Goal: Transaction & Acquisition: Book appointment/travel/reservation

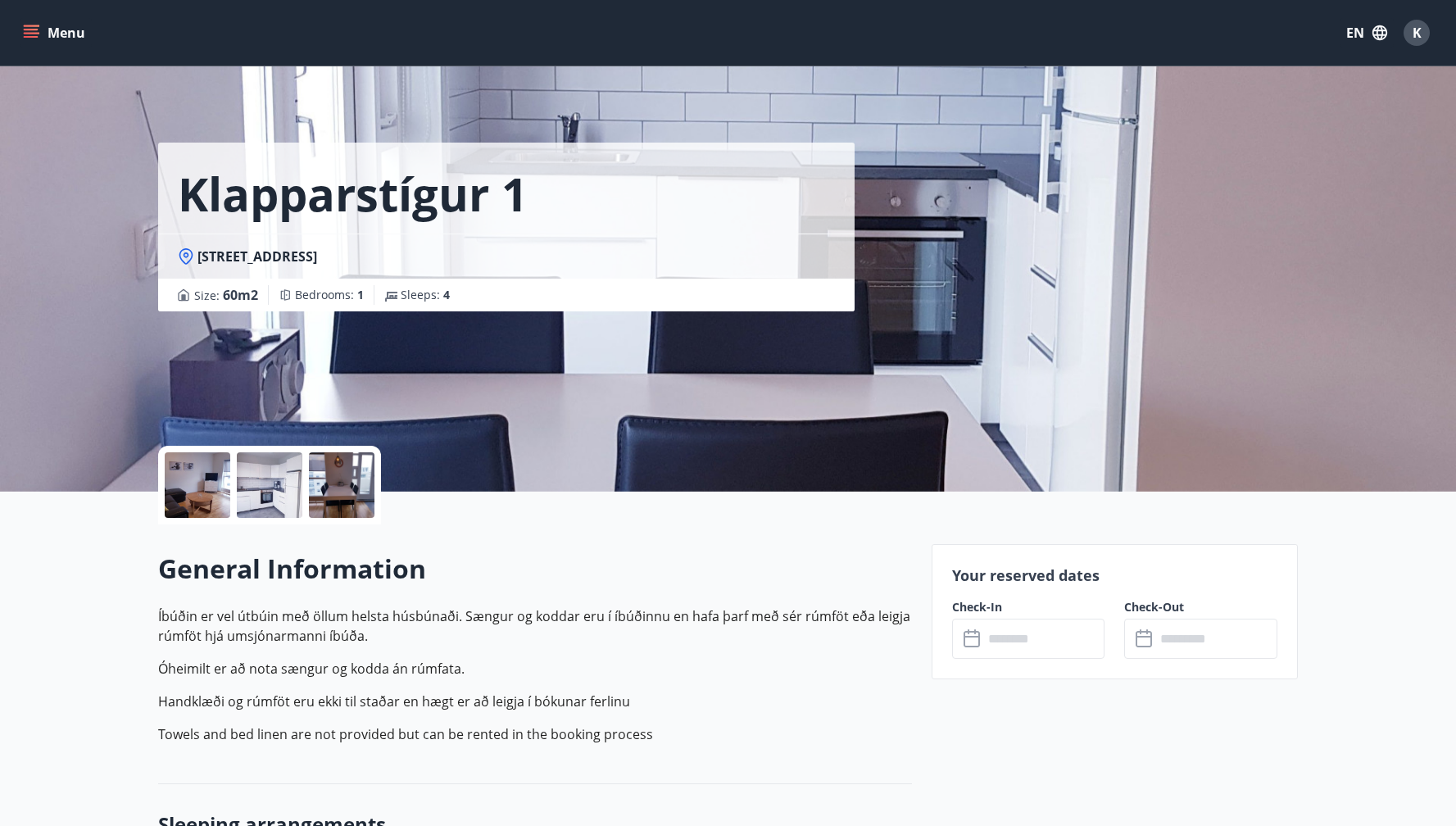
scroll to position [279, 0]
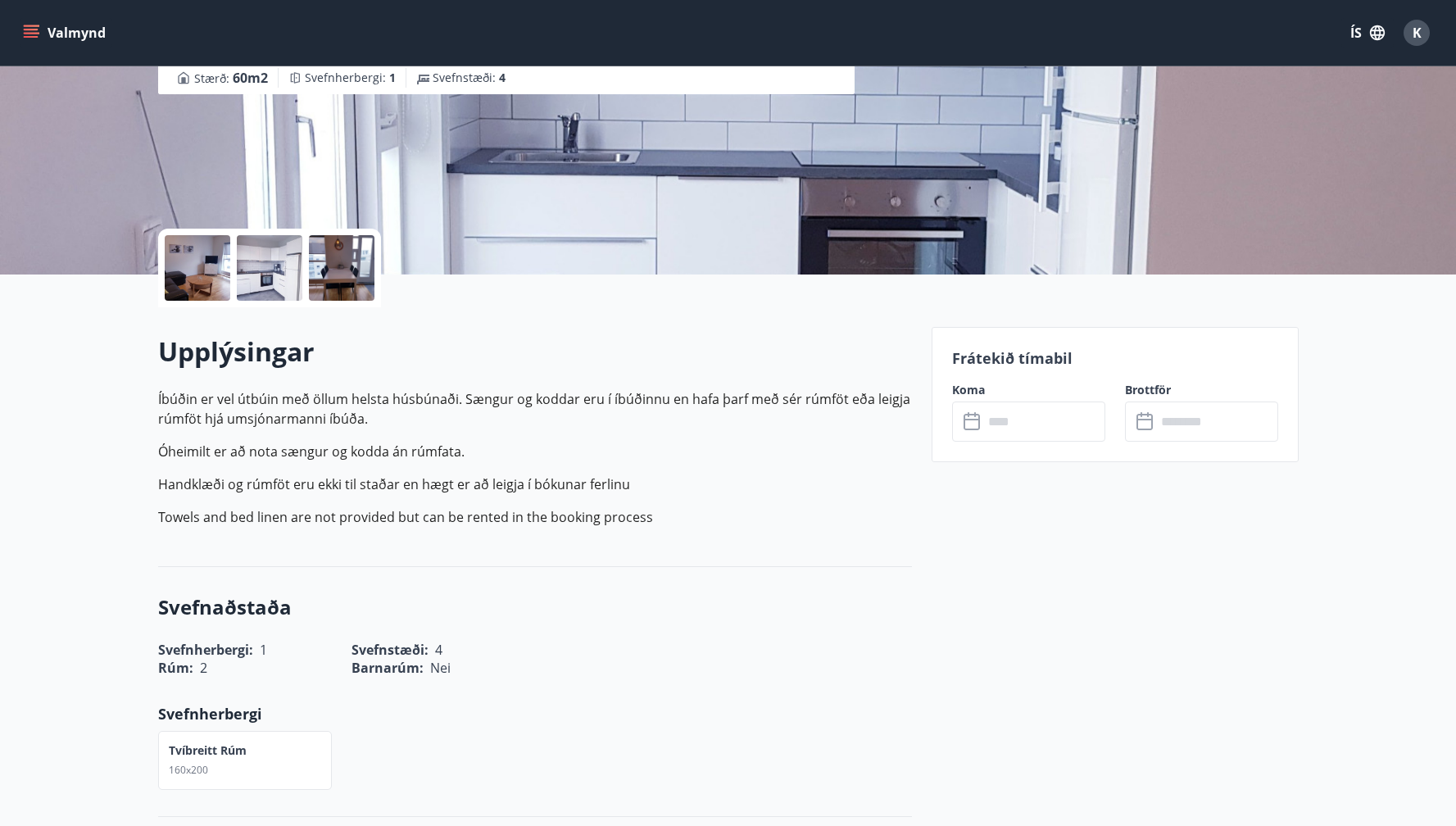
scroll to position [231, 0]
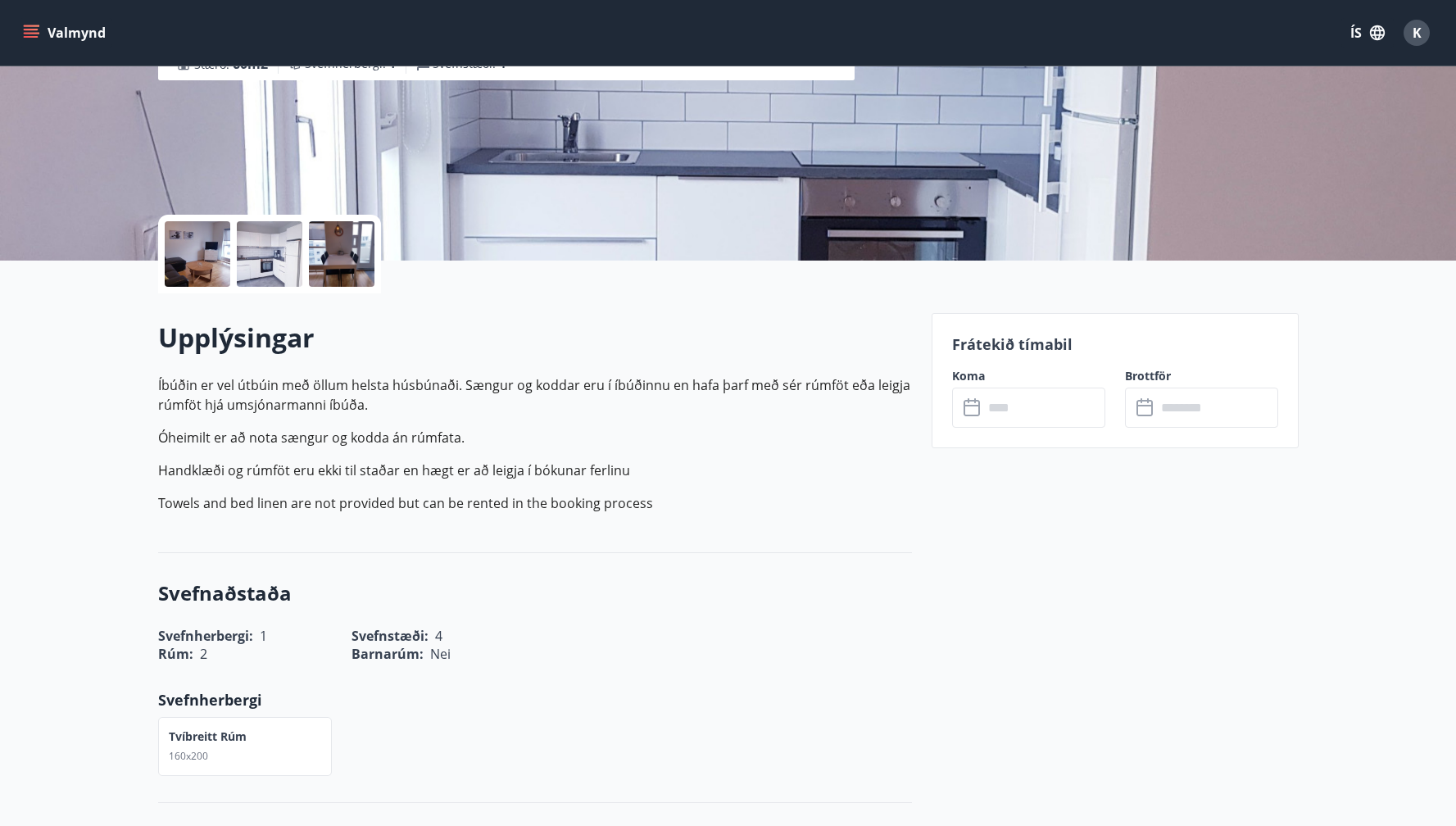
click at [654, 505] on p "Towels and bed linen are not provided but can be rented in the booking process" at bounding box center [534, 503] width 754 height 20
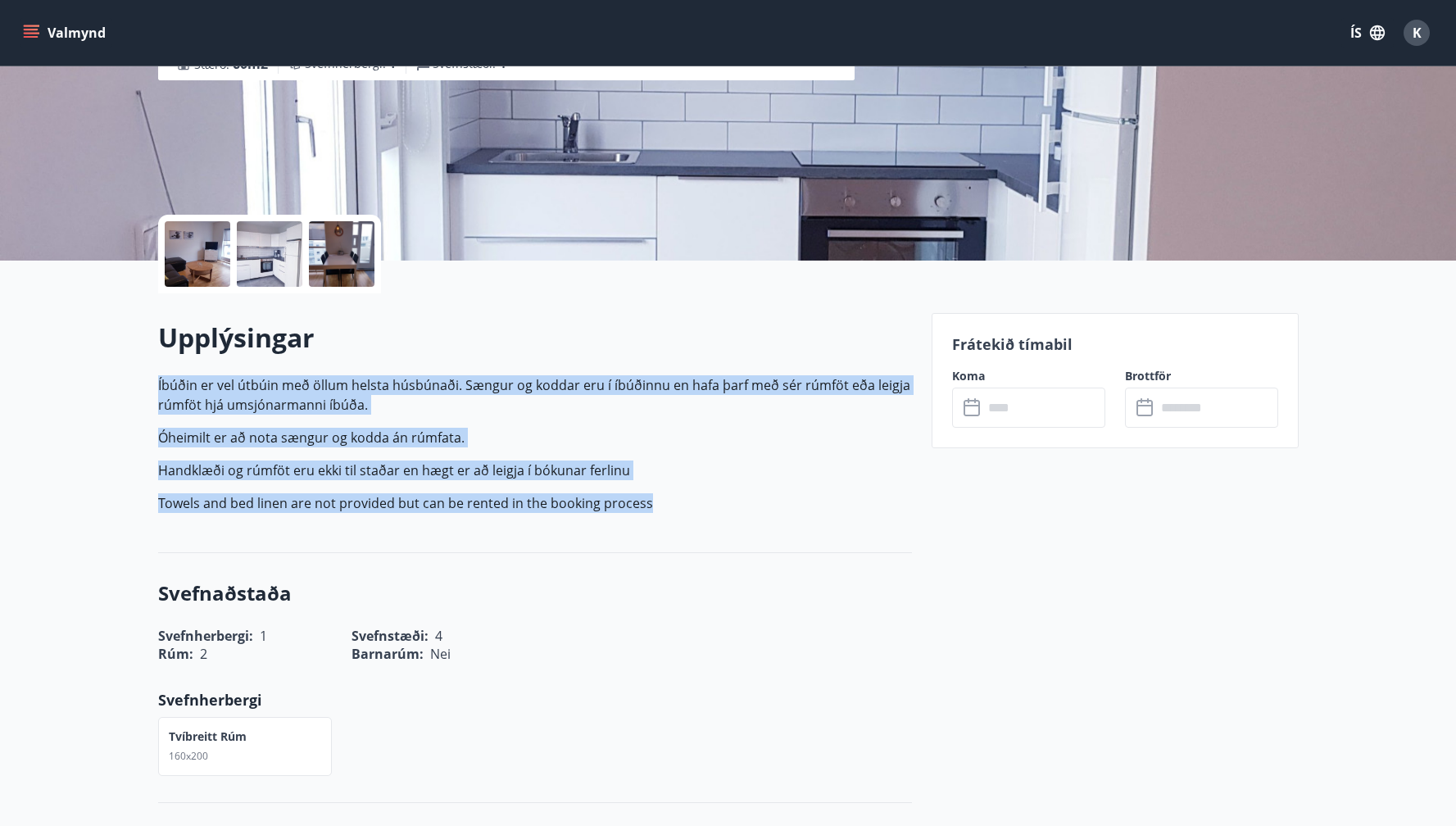
drag, startPoint x: 155, startPoint y: 385, endPoint x: 678, endPoint y: 500, distance: 535.5
copy p "Íbúðin er vel útbúin með öllum helsta húsbúnaði. Sængur og koddar eru í íbúðinn…"
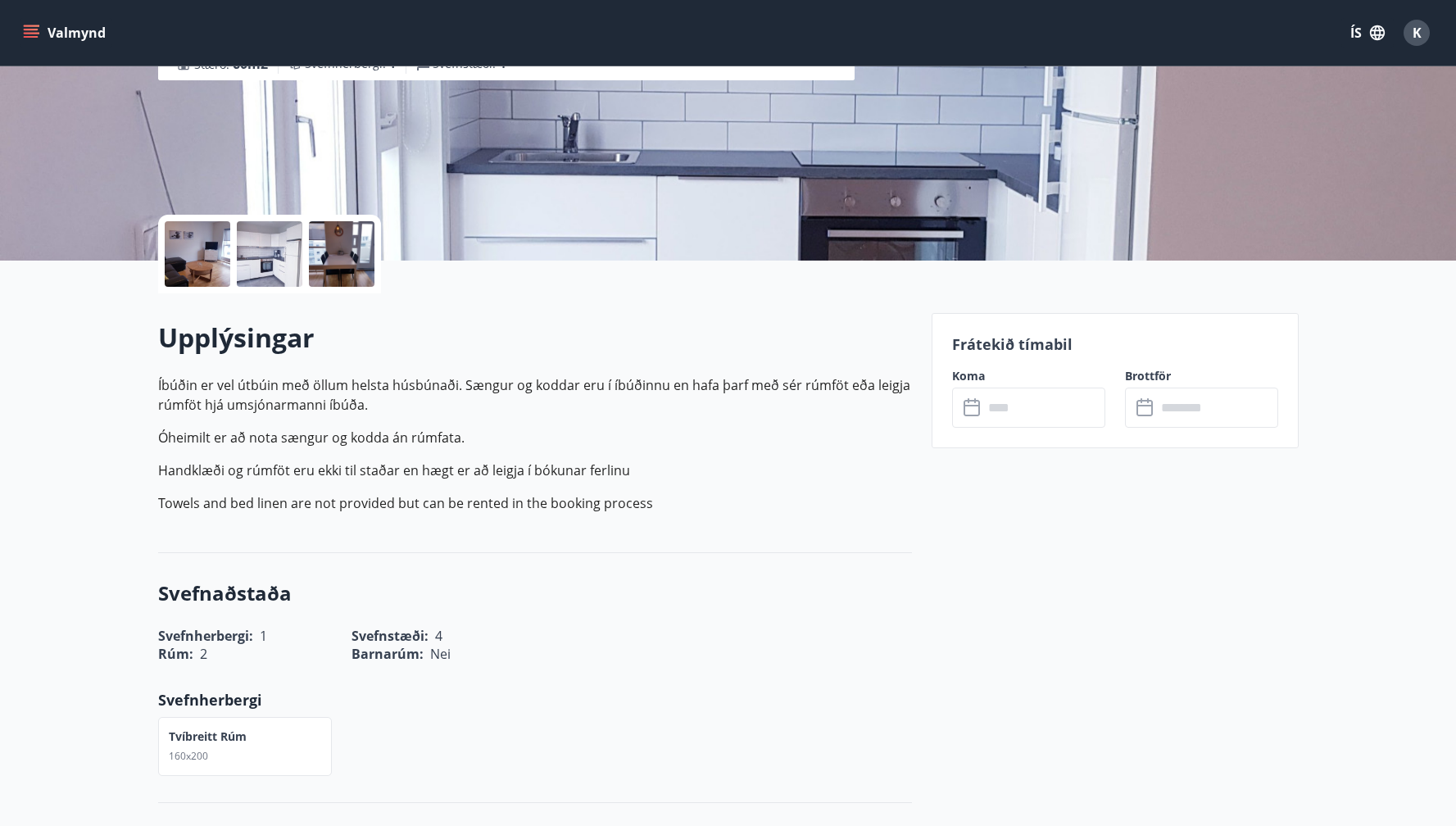
click at [737, 535] on div "Upplýsingar Íbúðin er vel útbúin með öllum helsta húsbúnaði. Sængur og koddar e…" at bounding box center [534, 423] width 754 height 260
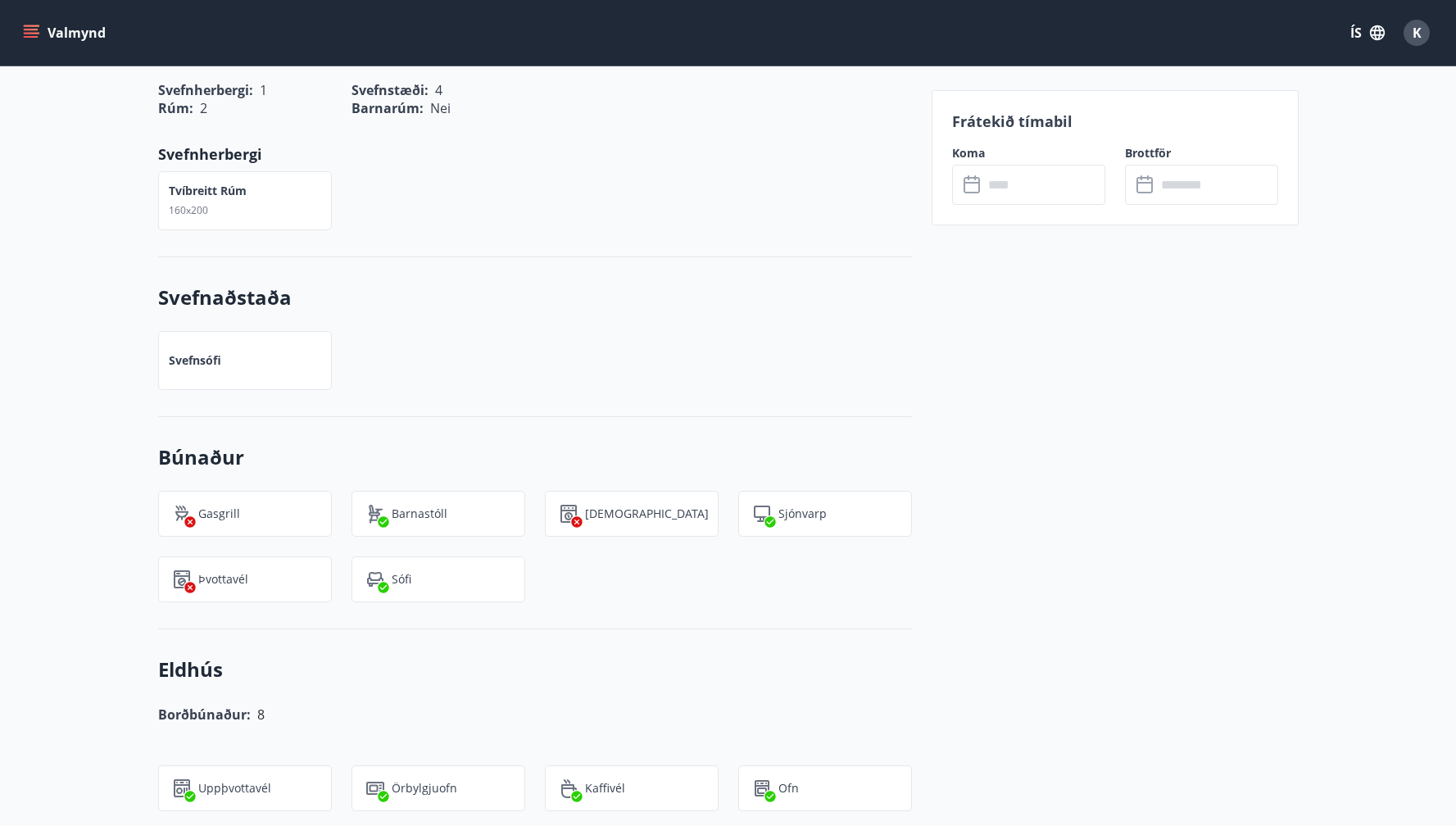
scroll to position [783, 0]
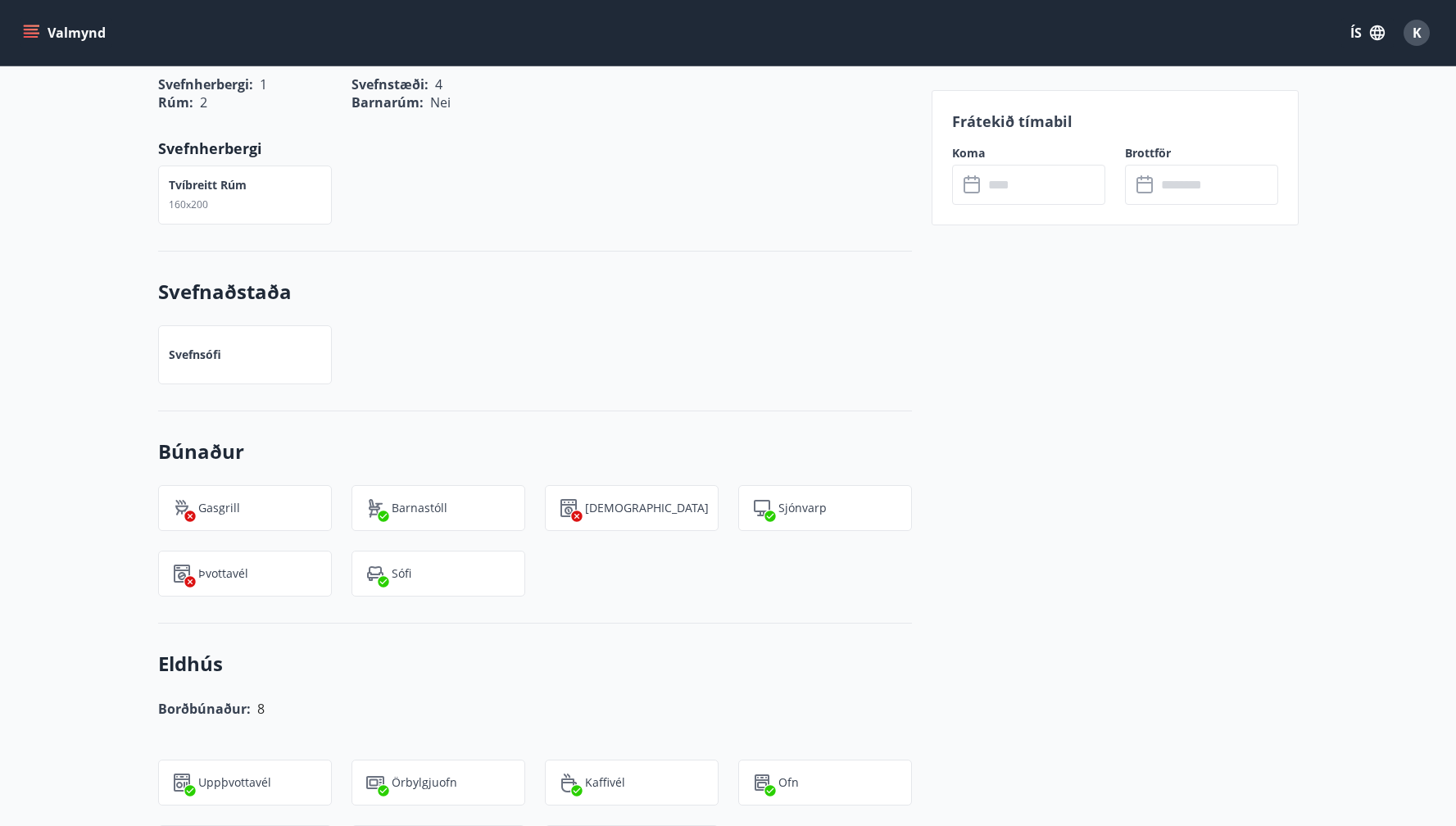
click at [208, 359] on p "Svefnsófi" at bounding box center [195, 355] width 52 height 16
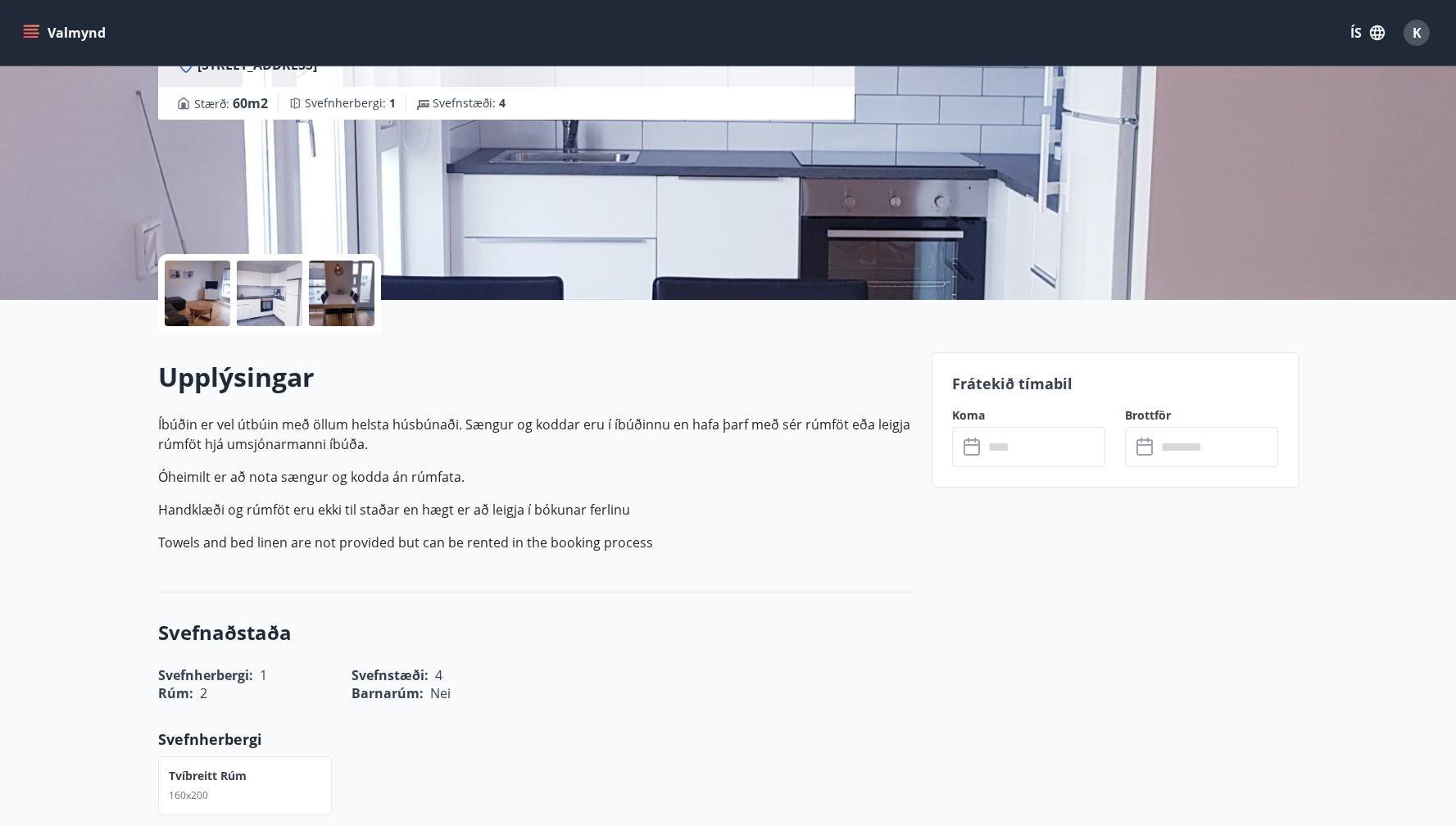
scroll to position [0, 0]
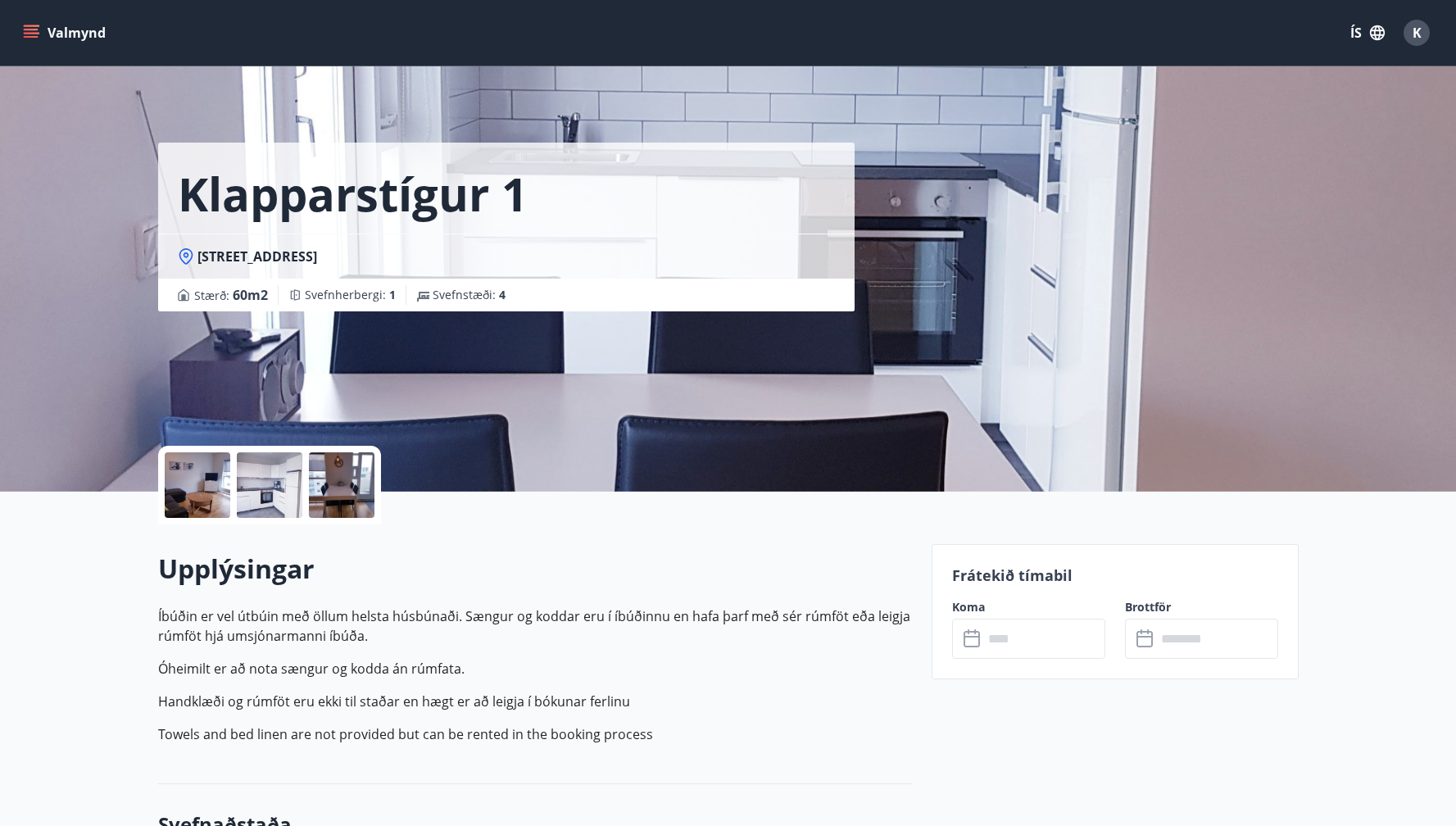
click at [1024, 646] on input "text" at bounding box center [1043, 638] width 122 height 40
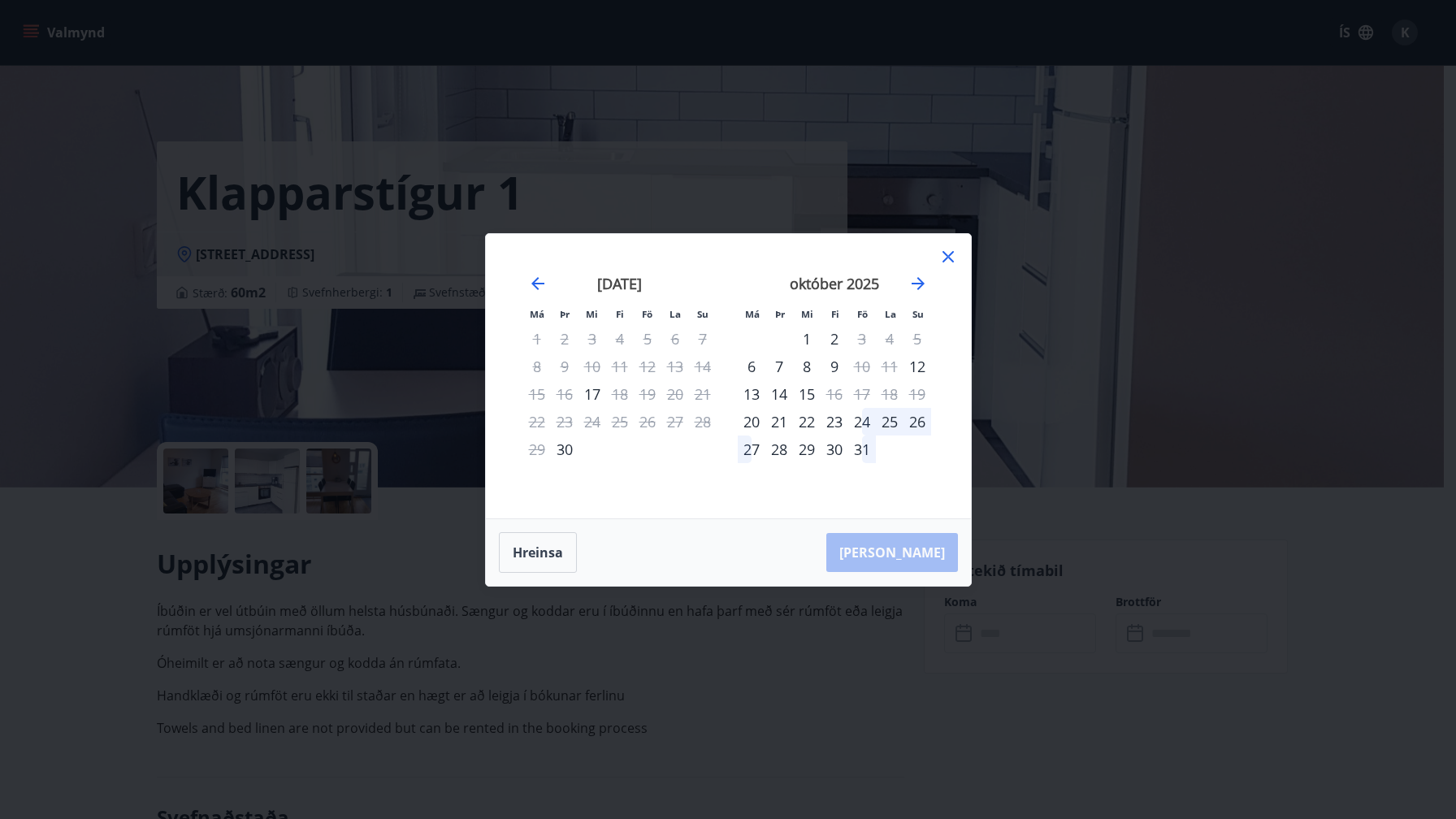
click at [949, 252] on icon at bounding box center [948, 257] width 20 height 20
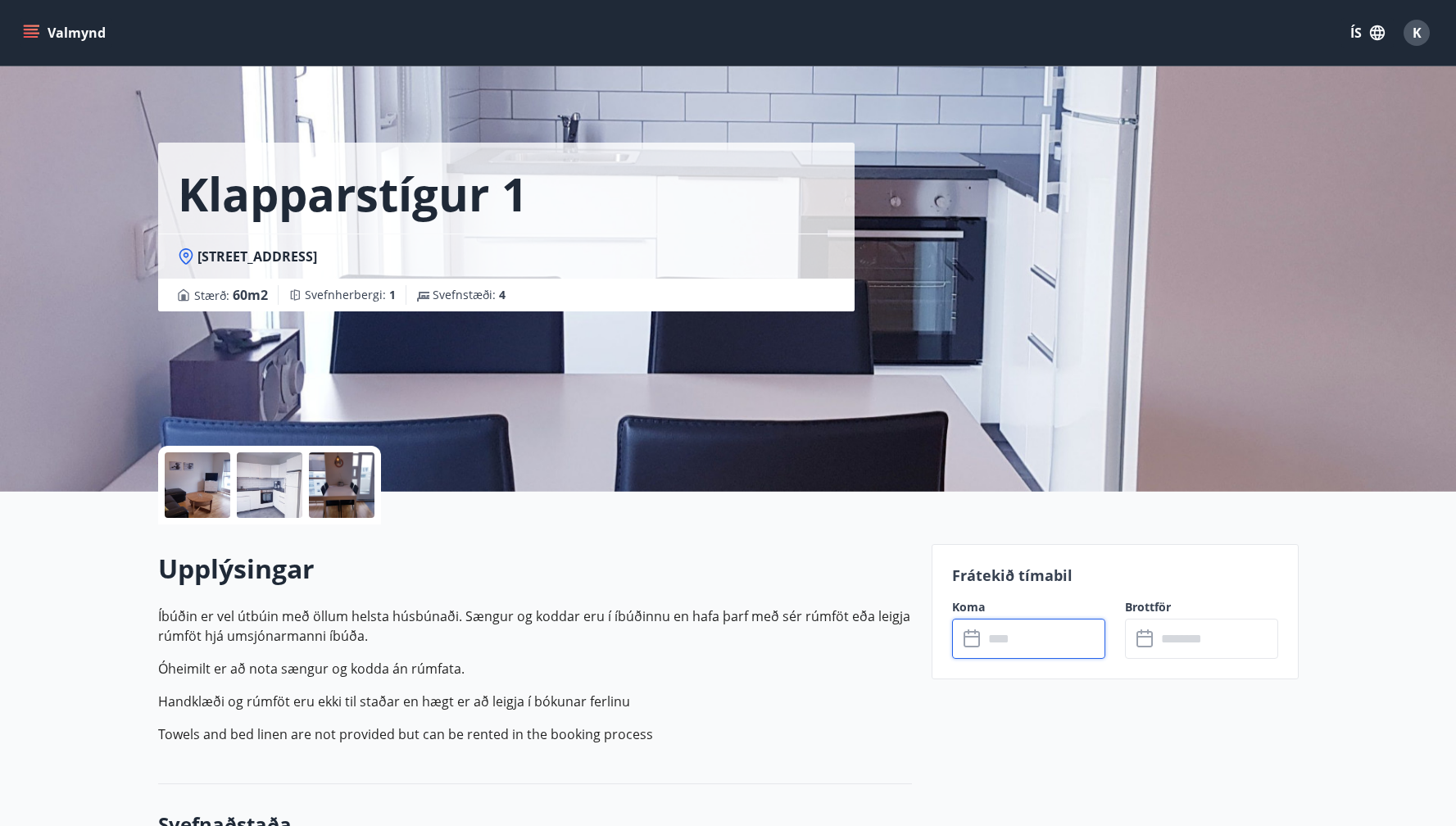
click at [1357, 31] on button "ÍS" at bounding box center [1368, 32] width 52 height 30
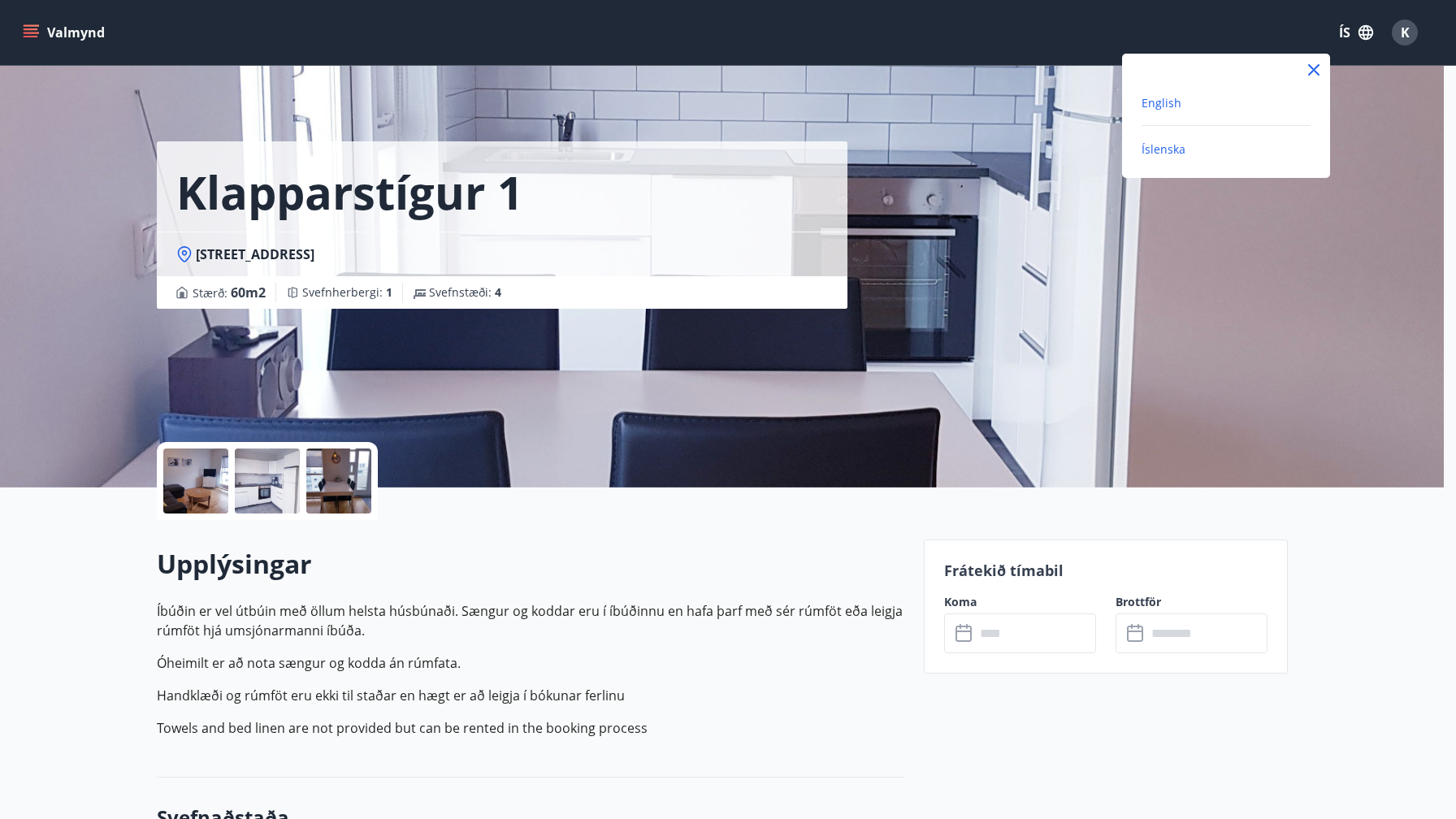
click at [1174, 104] on span "English" at bounding box center [1161, 102] width 39 height 15
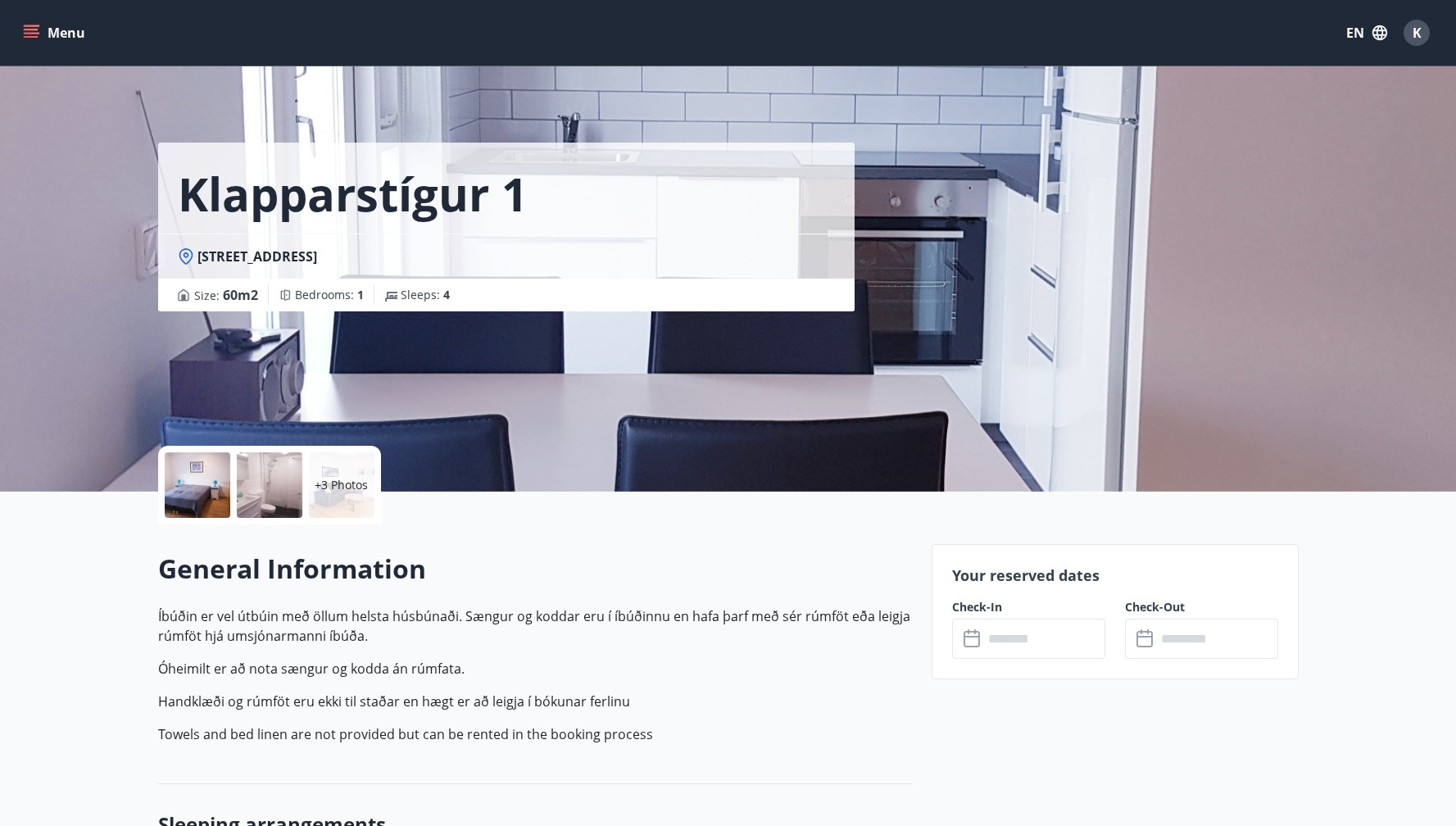
scroll to position [139, 0]
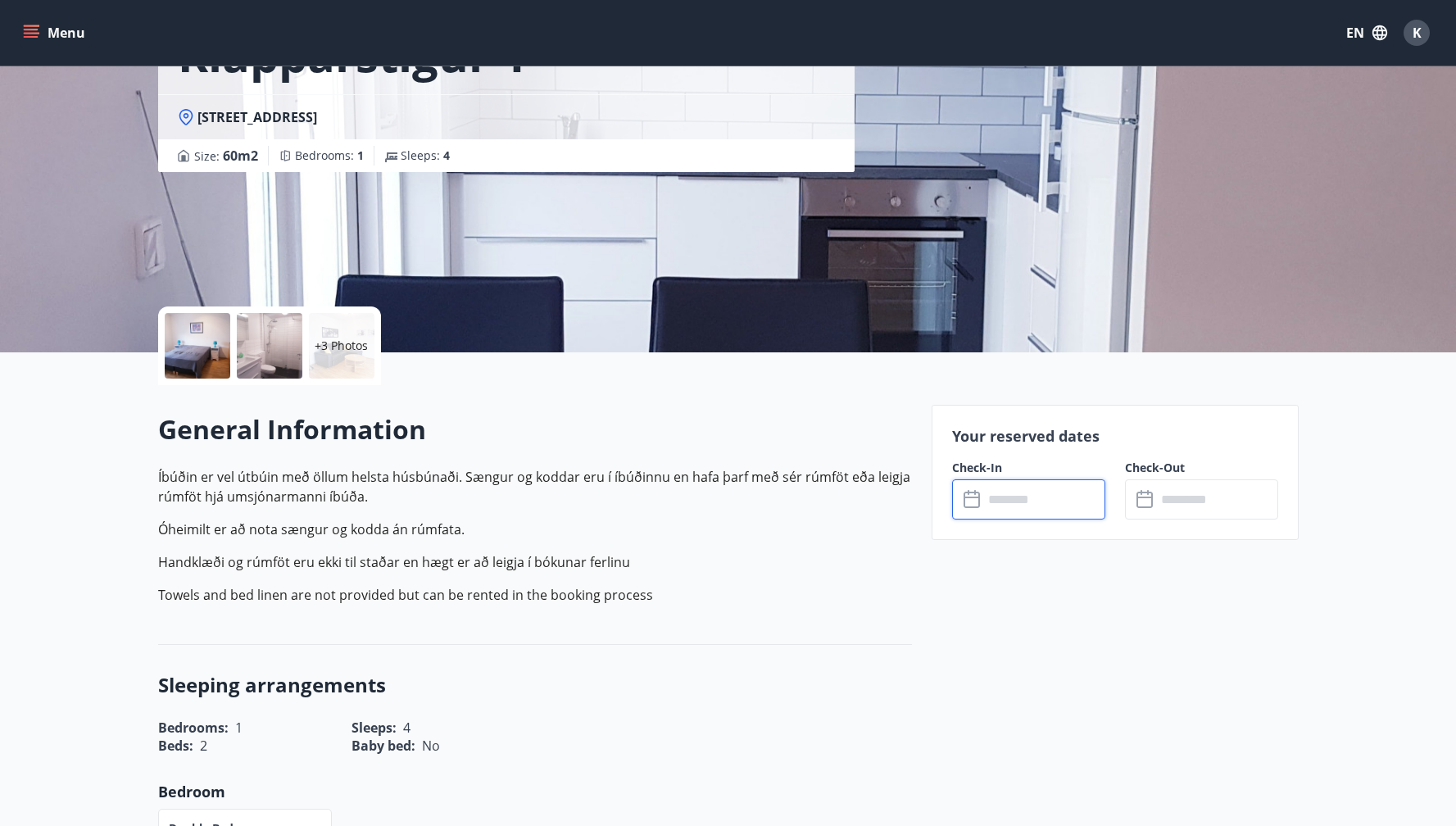
click at [1040, 497] on input "text" at bounding box center [1043, 499] width 122 height 40
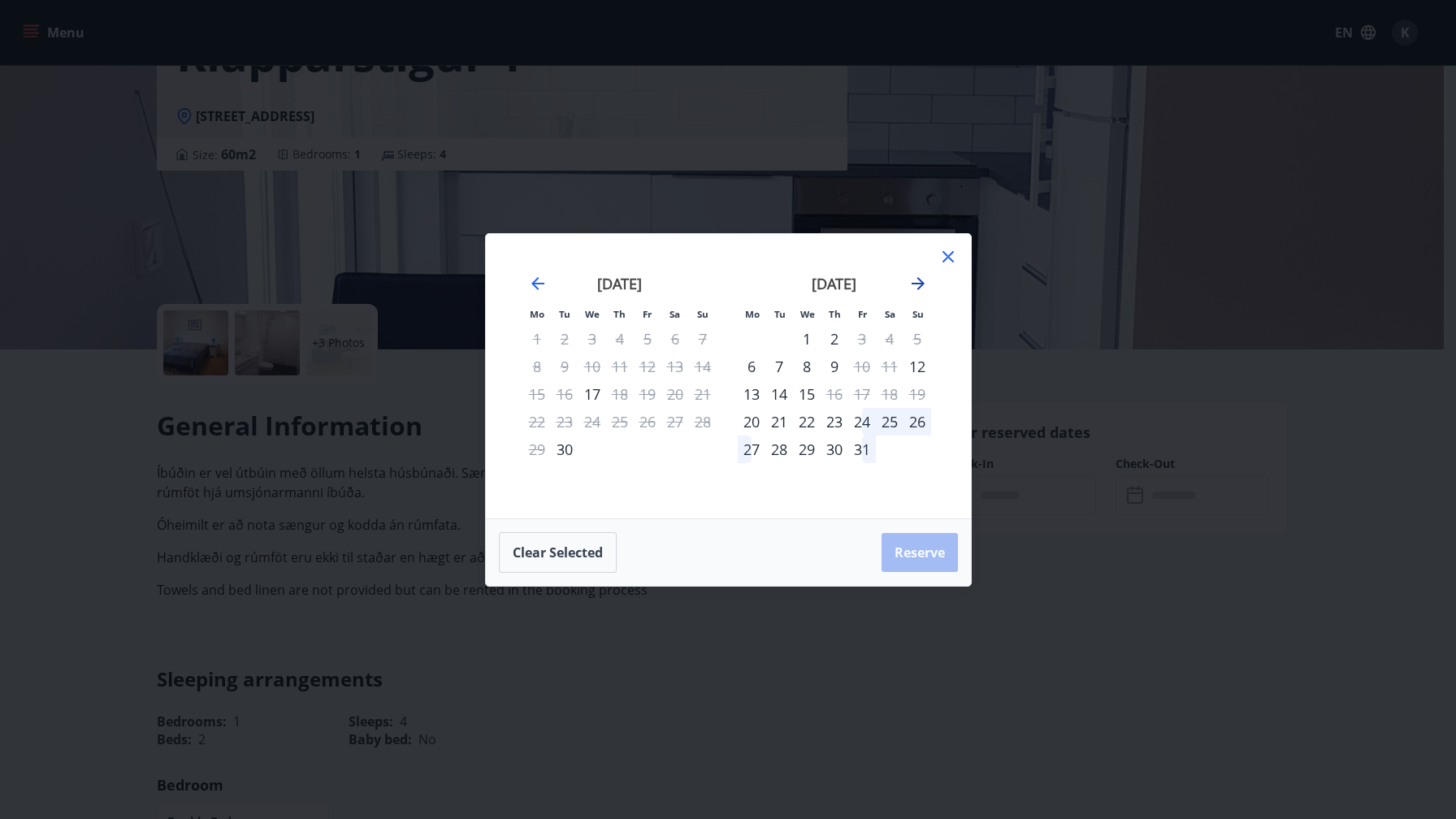
click at [917, 283] on icon "Move forward to switch to the next month." at bounding box center [918, 283] width 13 height 13
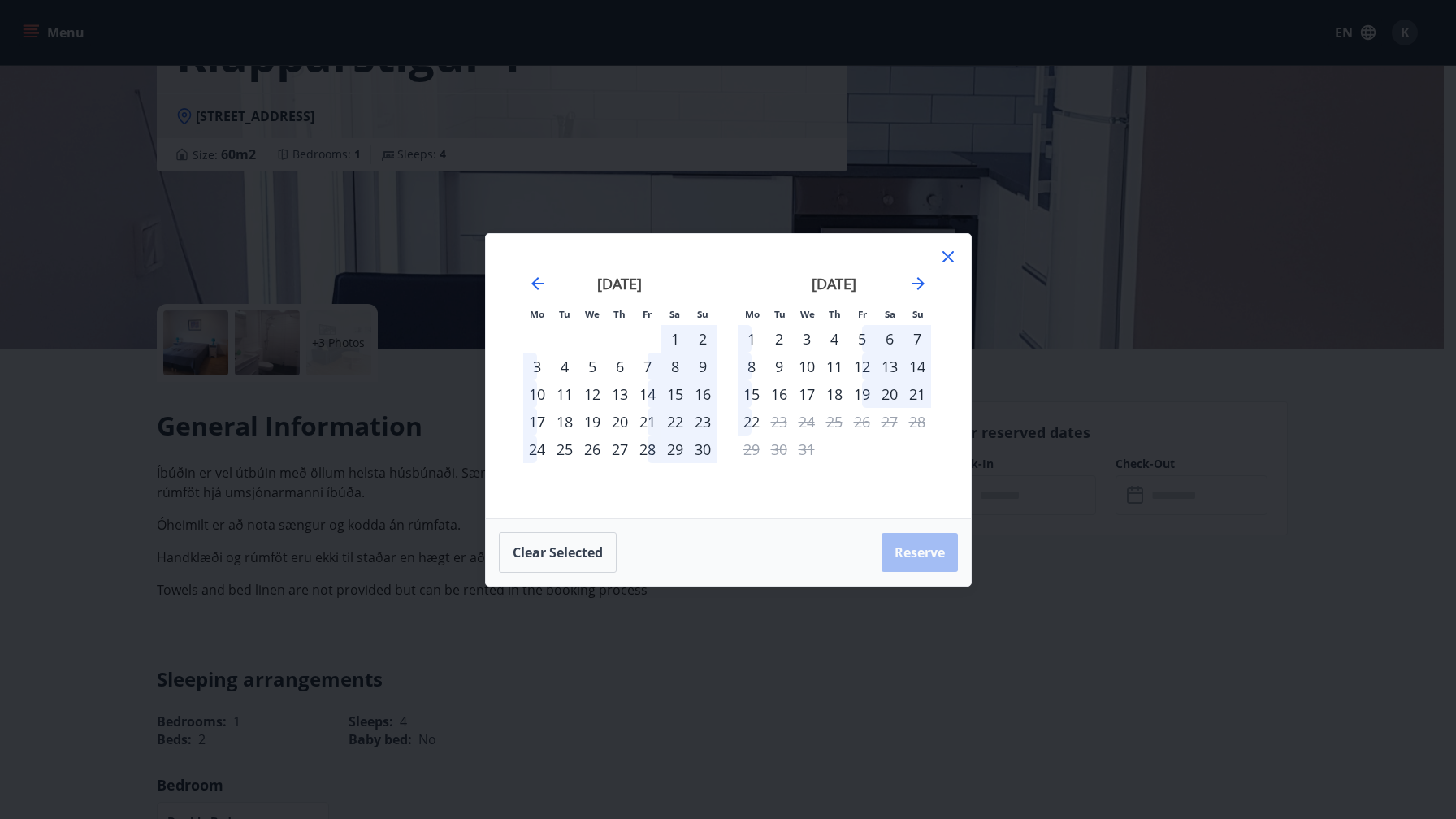
click at [800, 340] on div "3" at bounding box center [807, 338] width 28 height 28
click at [864, 339] on div "5" at bounding box center [861, 338] width 28 height 28
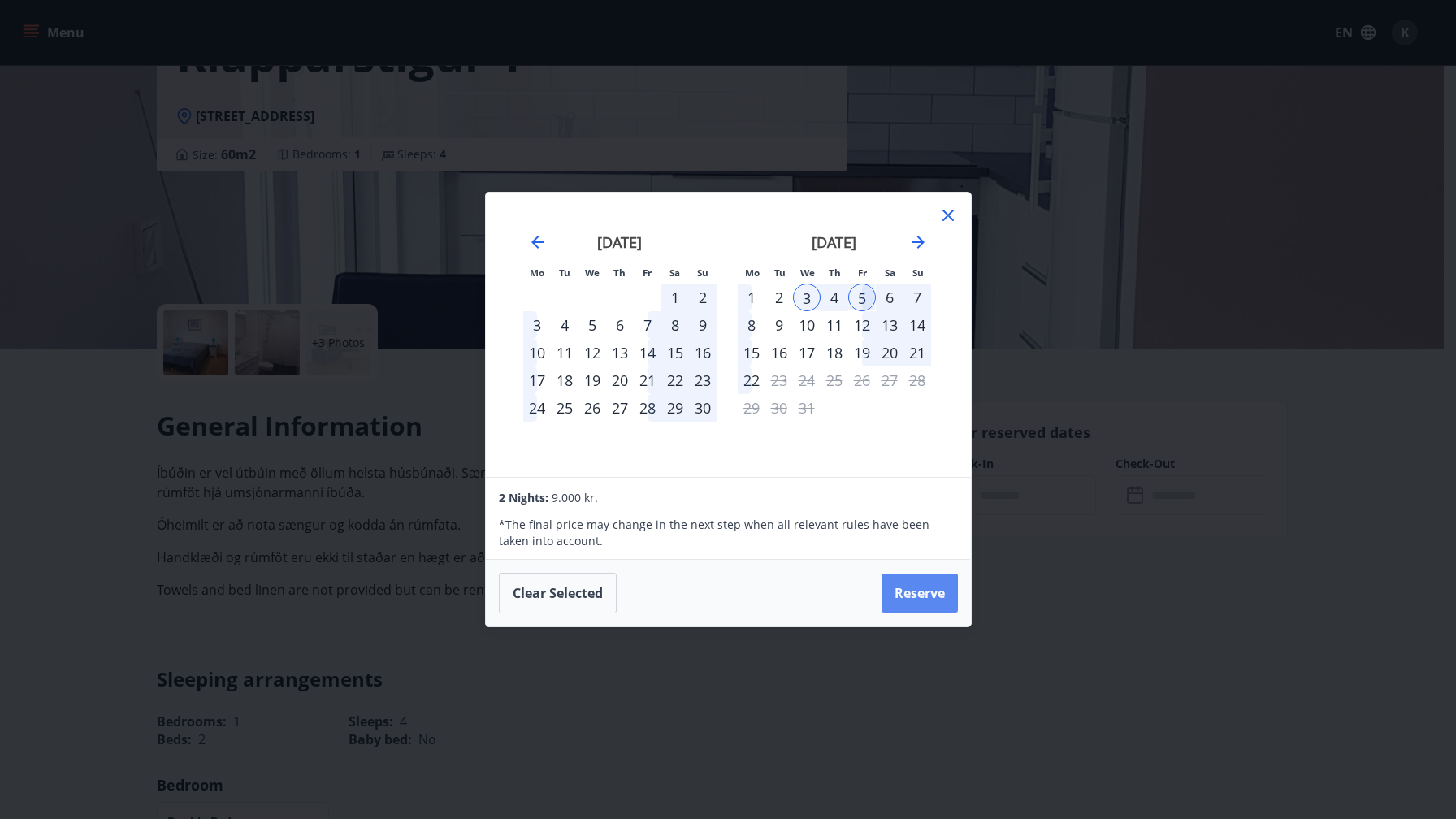
click at [928, 601] on button "Reserve" at bounding box center [920, 593] width 76 height 39
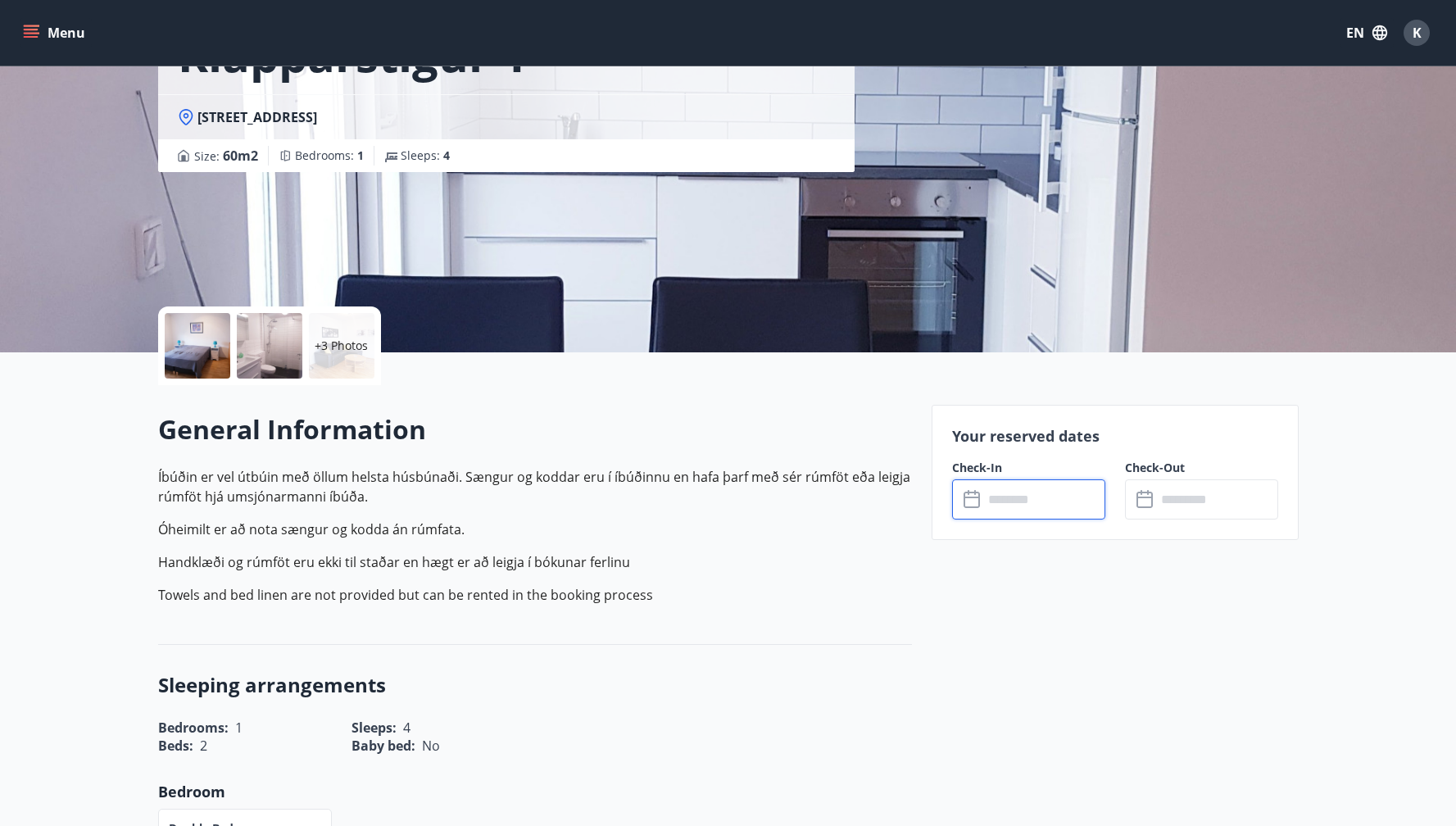
type input "******"
click at [1228, 660] on button "Finish payment" at bounding box center [1201, 650] width 153 height 40
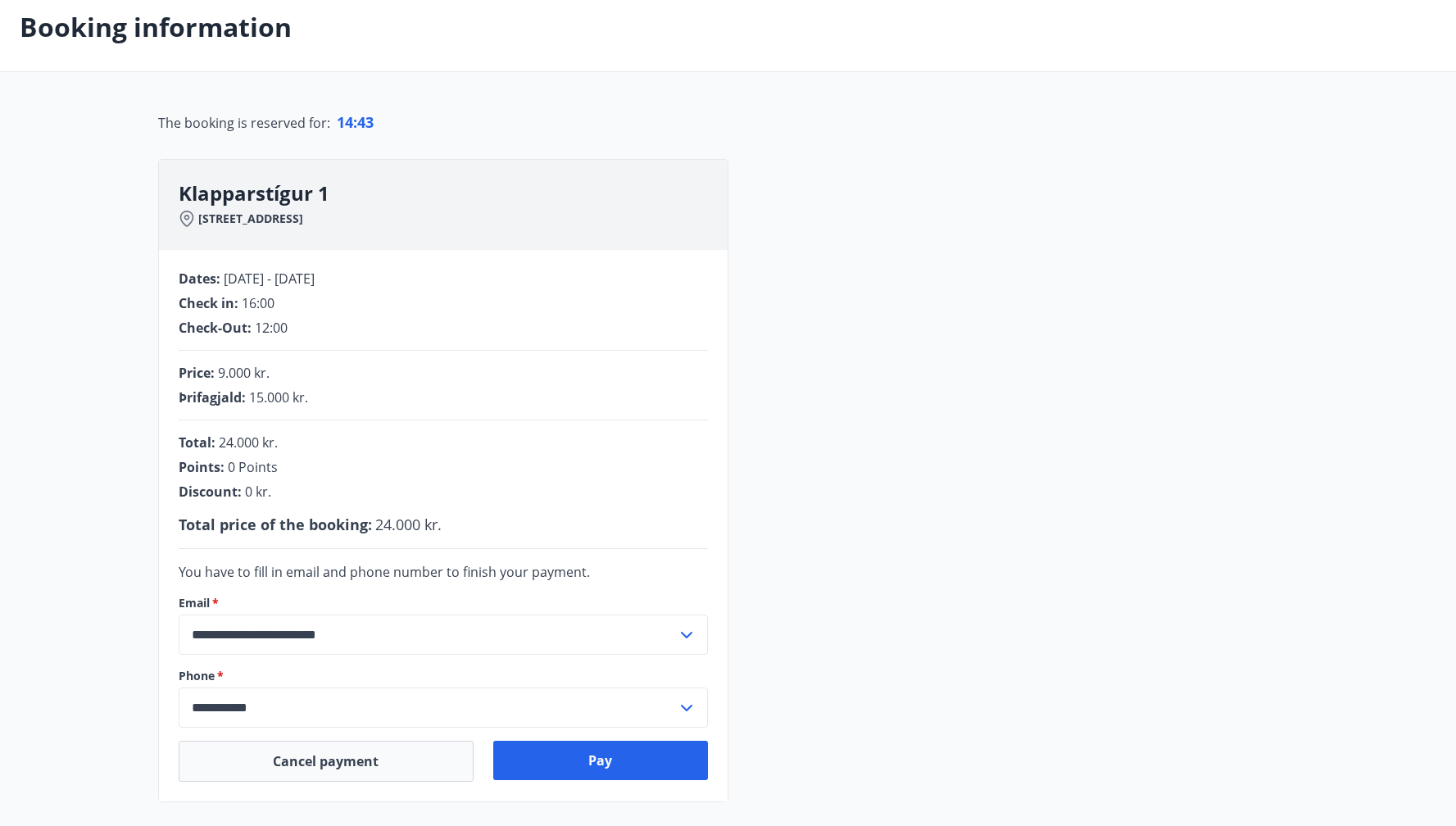
scroll to position [139, 0]
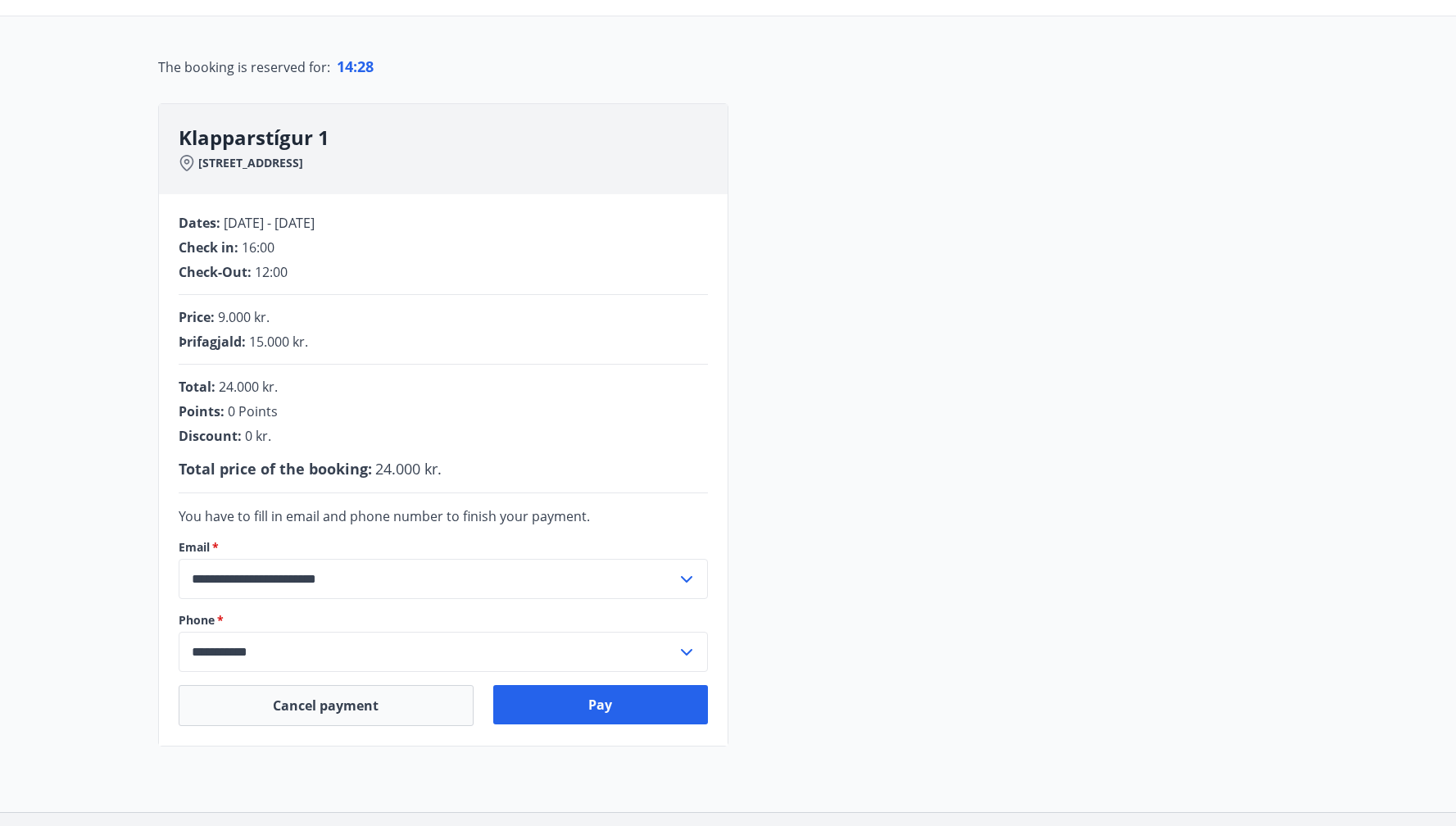
click at [195, 341] on span "Þrifagjald :" at bounding box center [212, 341] width 67 height 18
copy span "Þrifagjald"
click at [485, 351] on div "**********" at bounding box center [443, 469] width 569 height 552
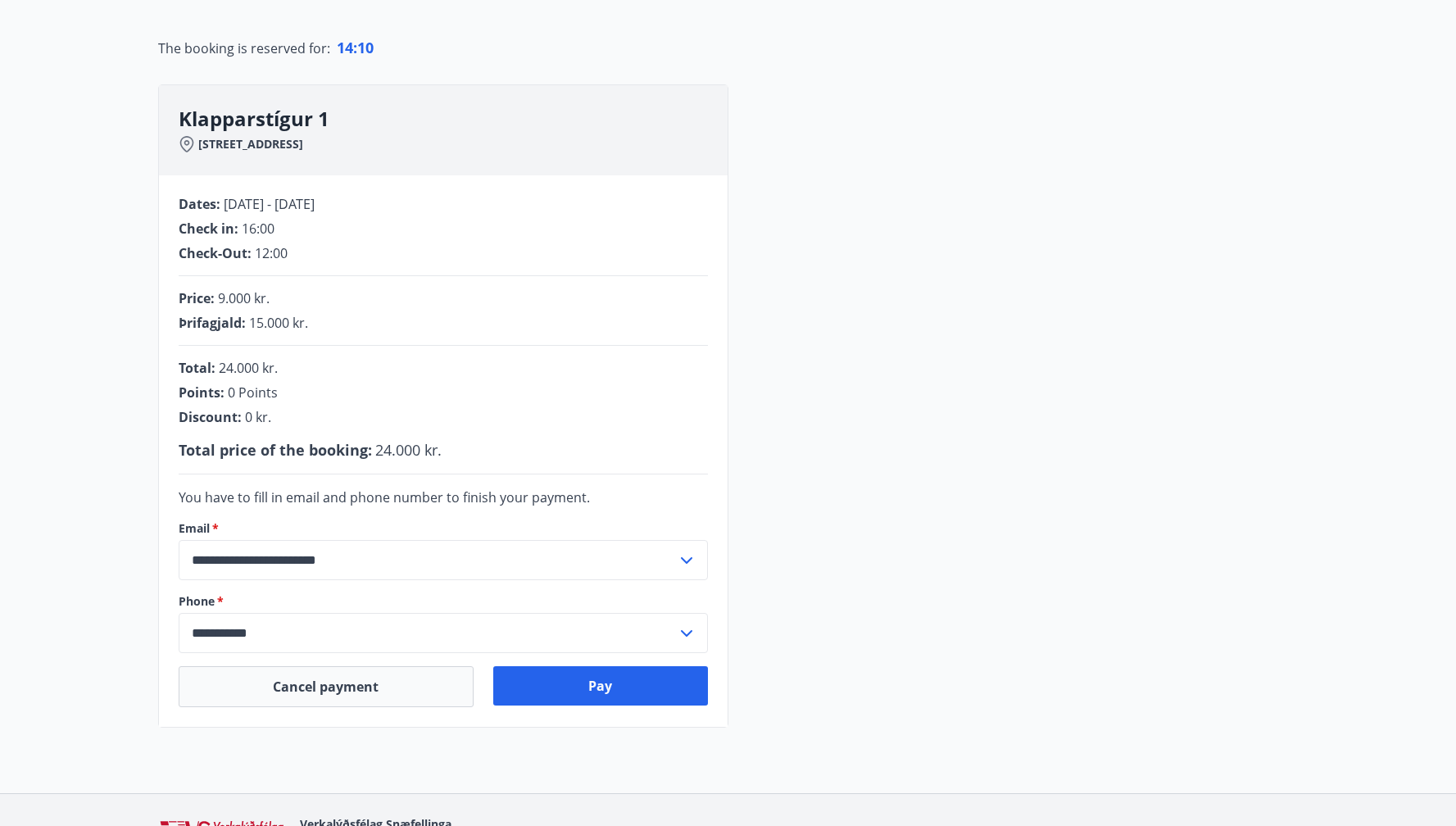
scroll to position [162, 0]
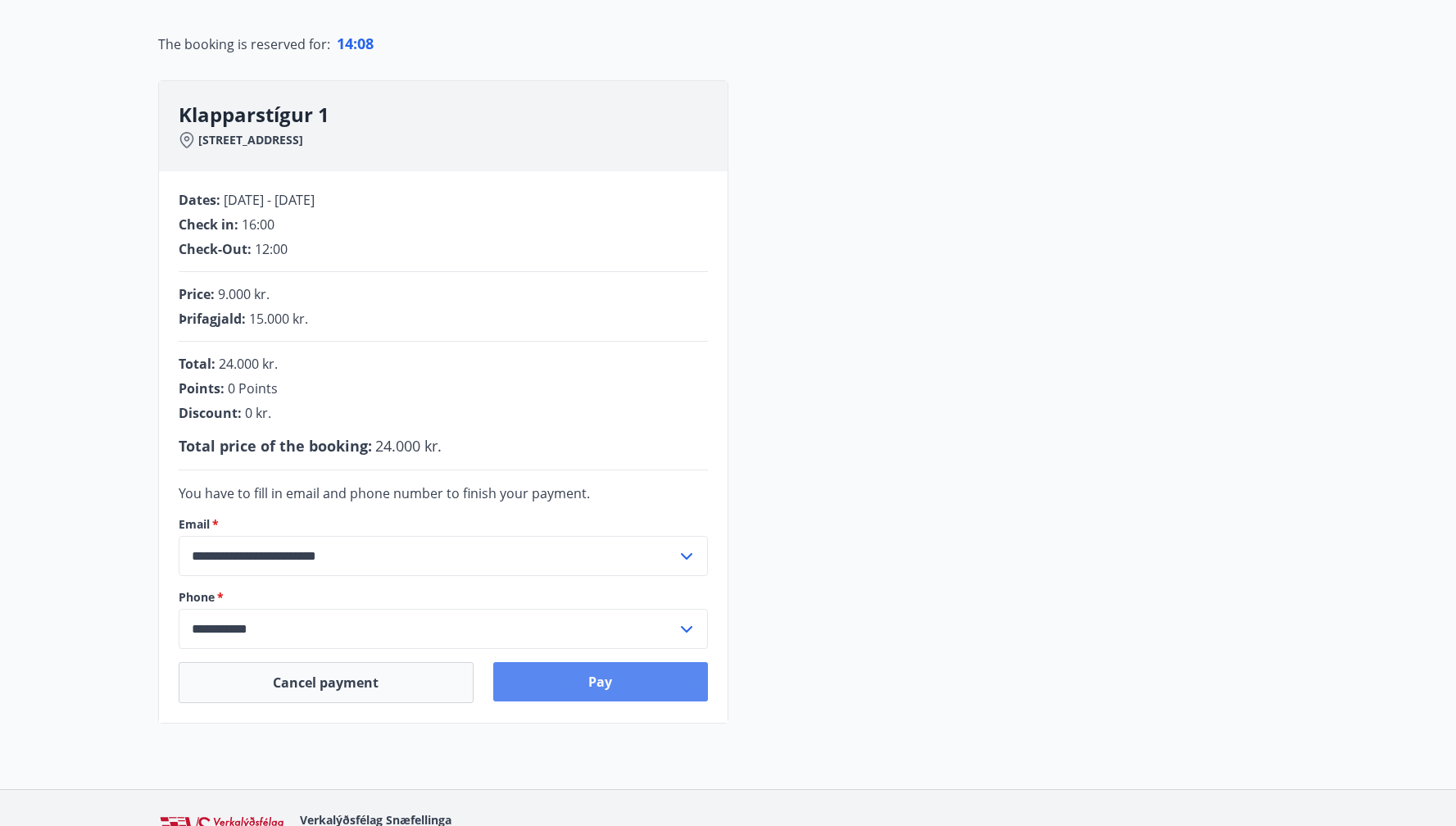
click at [603, 676] on button "Pay" at bounding box center [600, 682] width 215 height 40
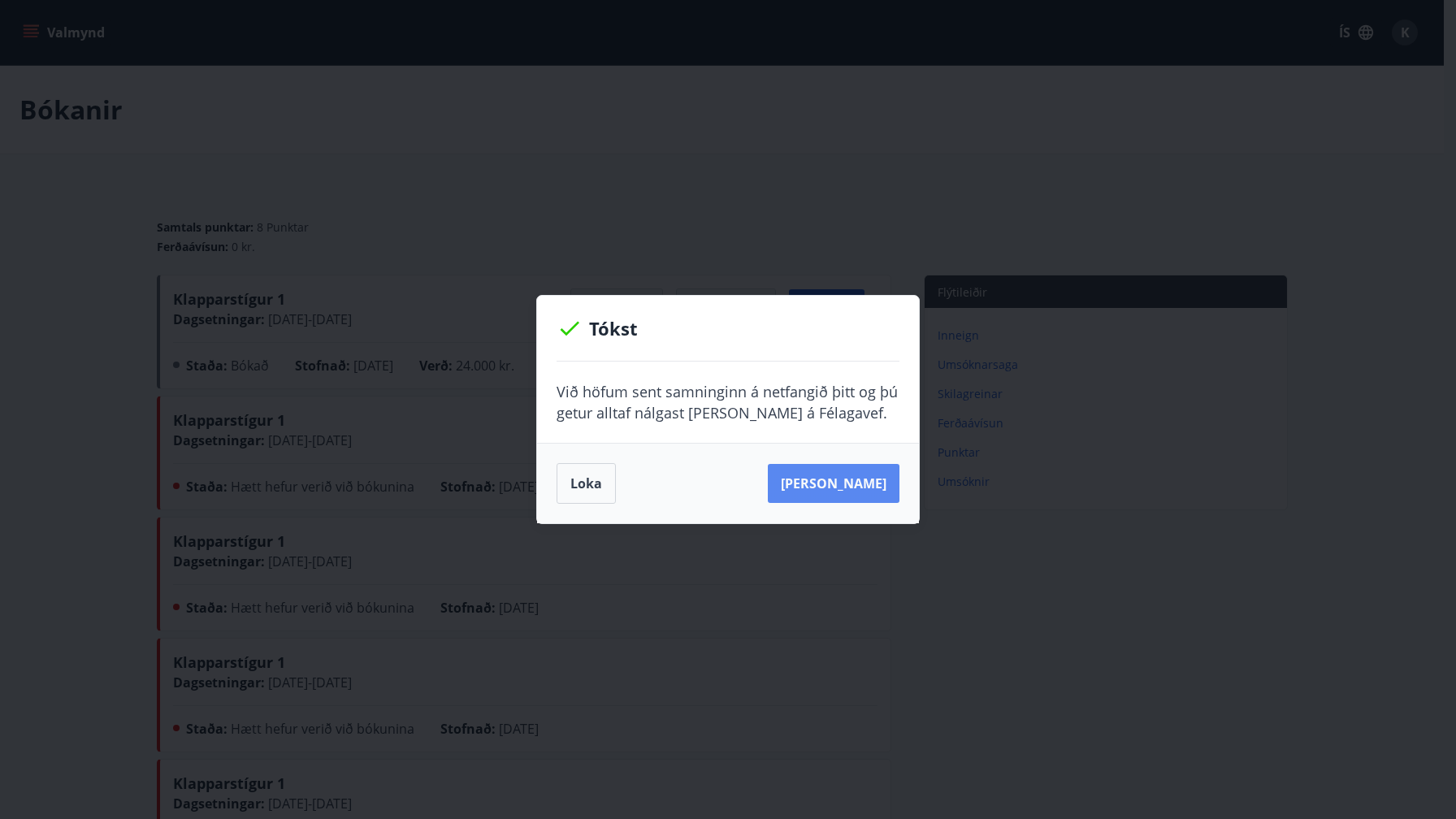
click at [837, 478] on button "[PERSON_NAME]" at bounding box center [834, 483] width 132 height 39
click at [583, 475] on button "Loka" at bounding box center [587, 482] width 59 height 40
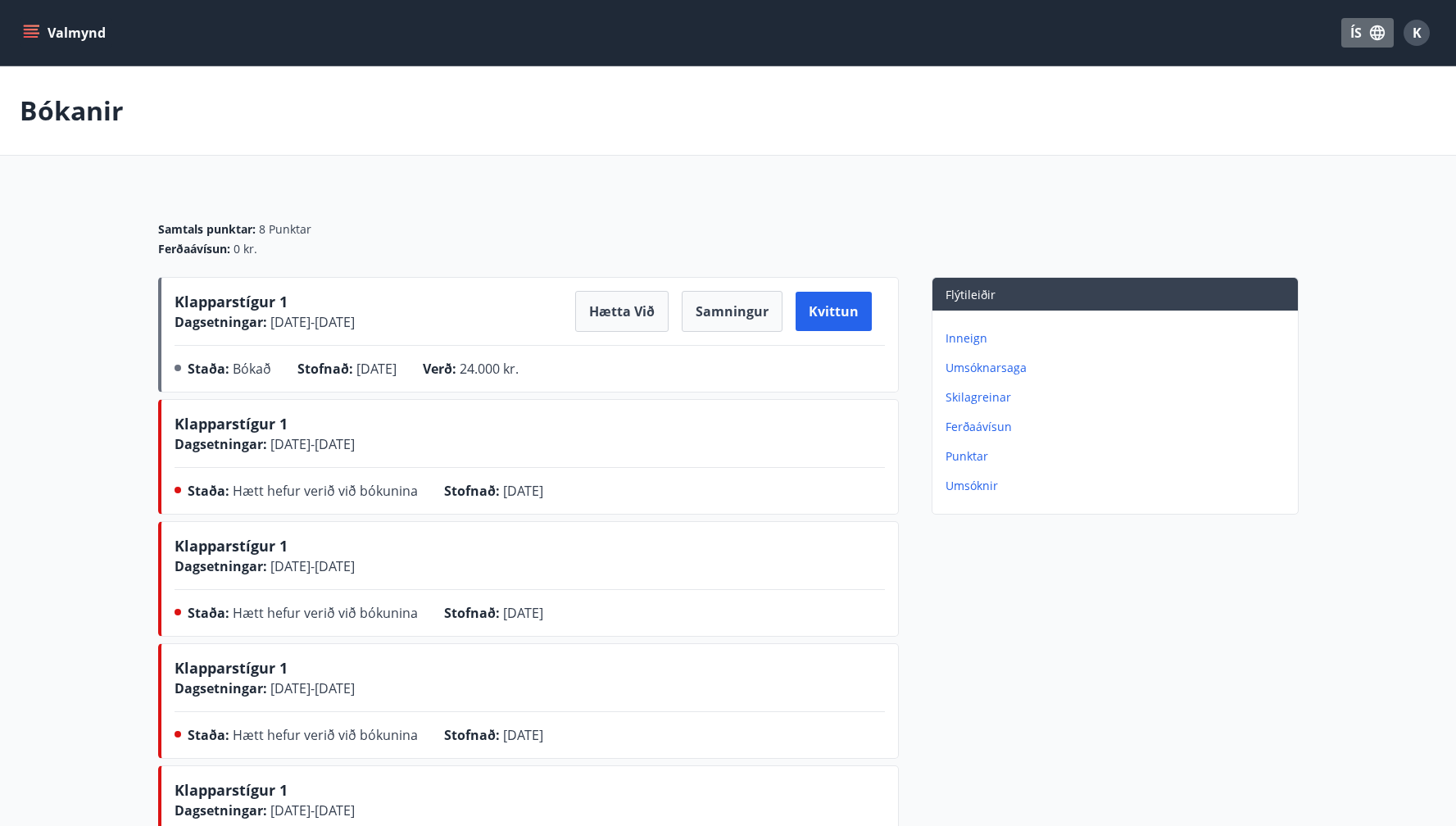
click at [1356, 31] on button "ÍS" at bounding box center [1368, 32] width 52 height 30
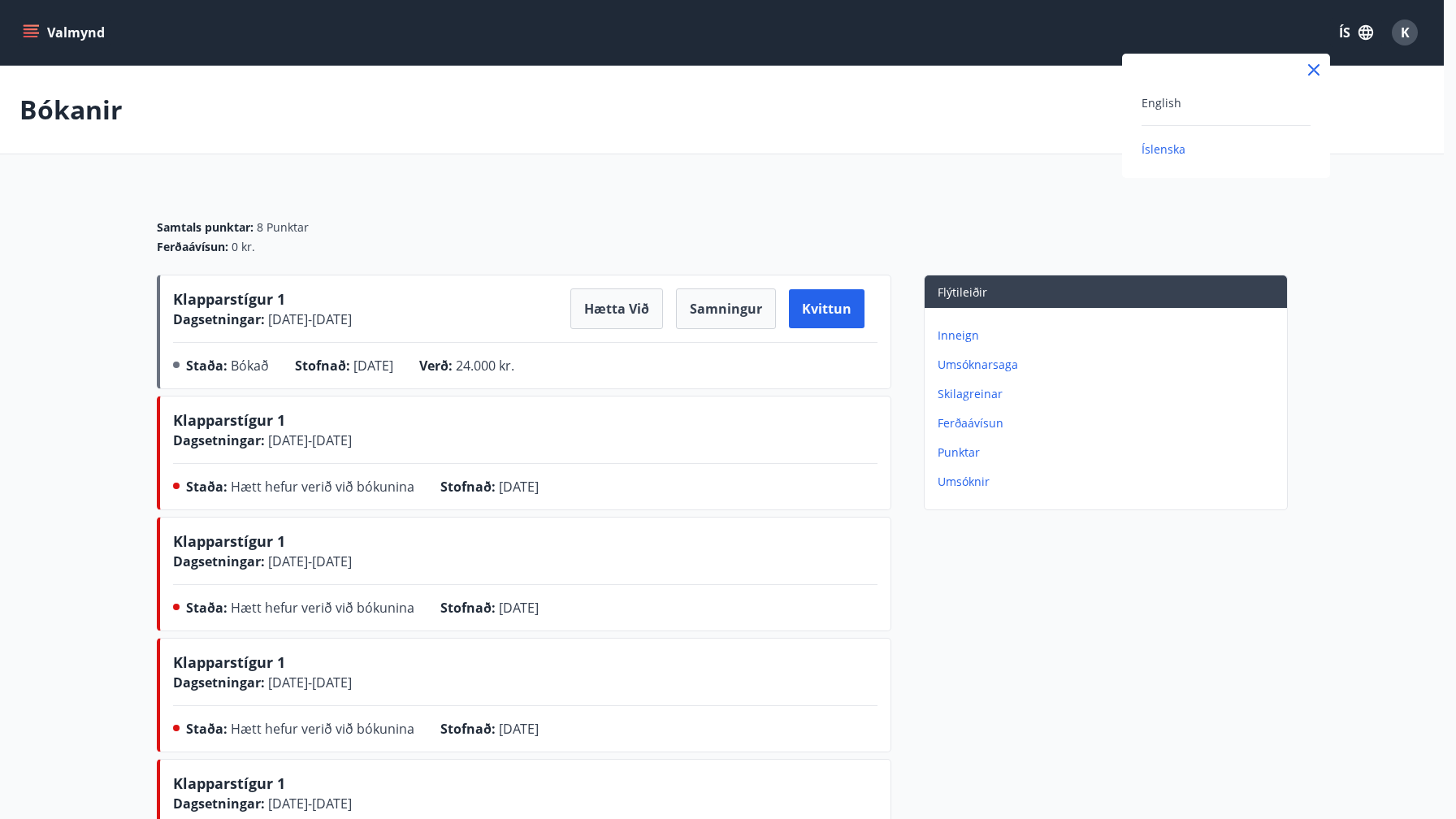
click at [1238, 95] on div "English" at bounding box center [1226, 102] width 169 height 20
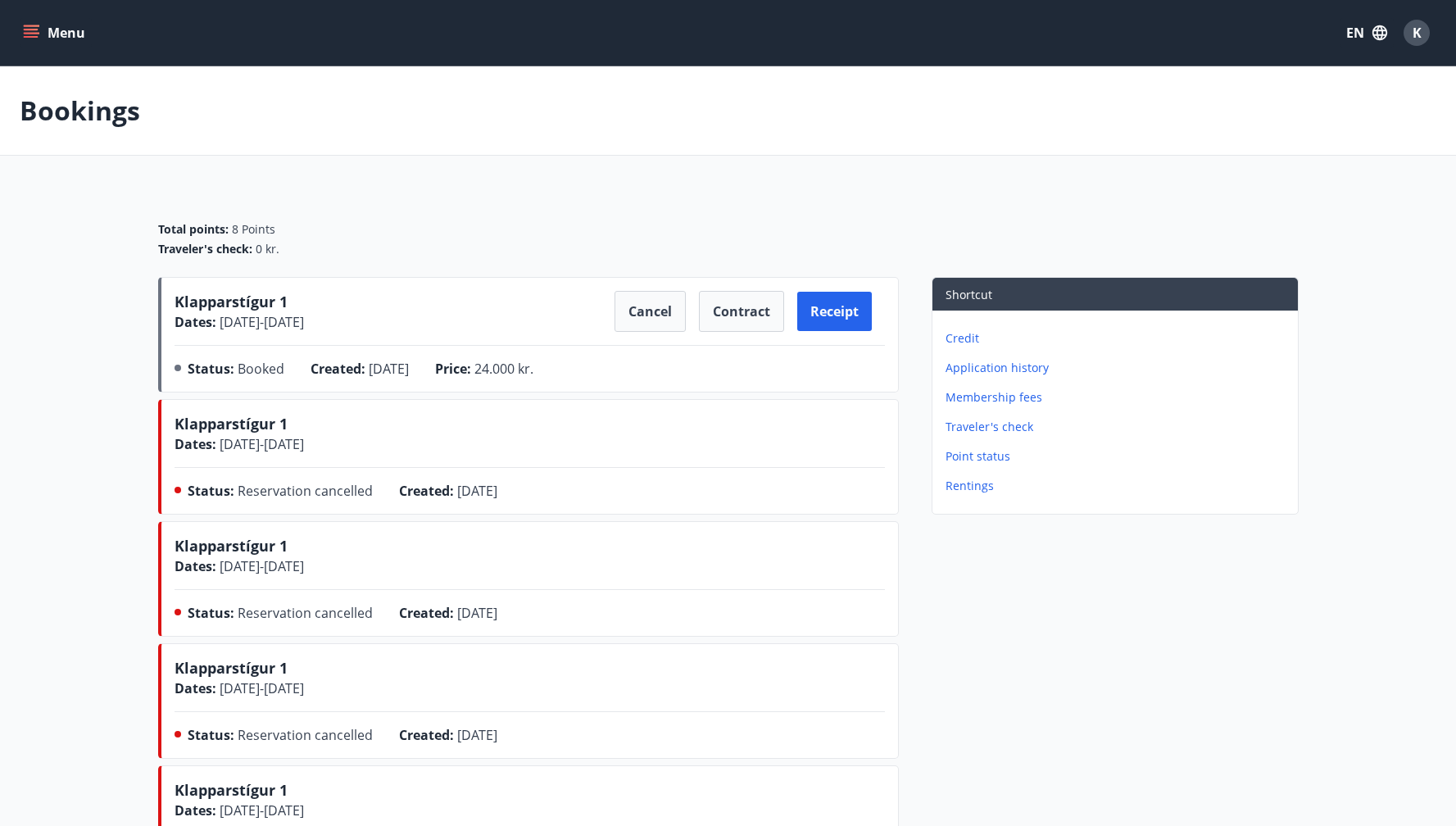
click at [426, 346] on div "Klapparstígur 1 Dates : [DATE] - [DATE] Cancel Contract Receipt Status : Booked…" at bounding box center [529, 338] width 710 height 94
click at [31, 32] on icon "menu" at bounding box center [32, 32] width 18 height 2
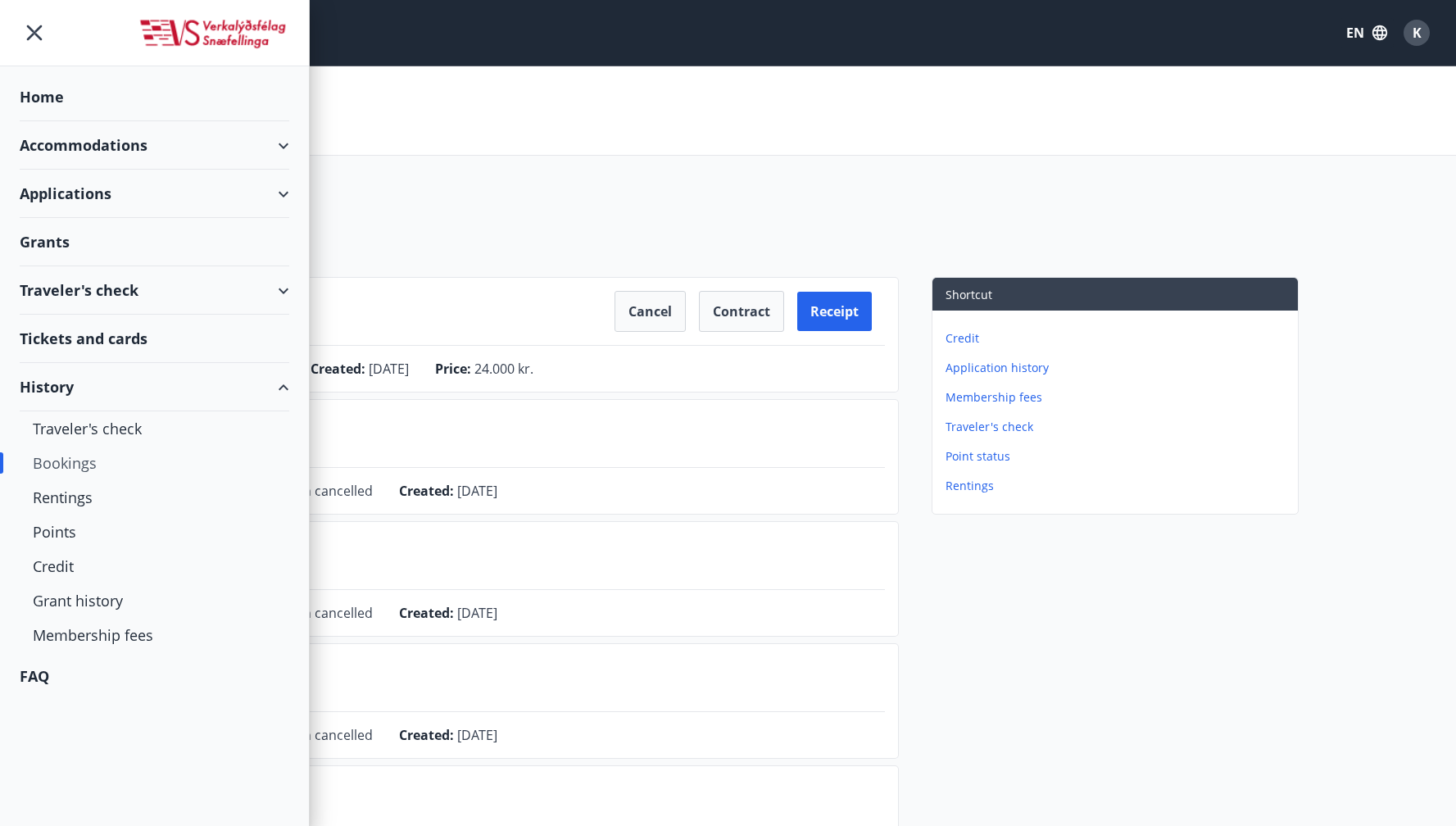
click at [122, 147] on div "Accommodations" at bounding box center [154, 145] width 270 height 49
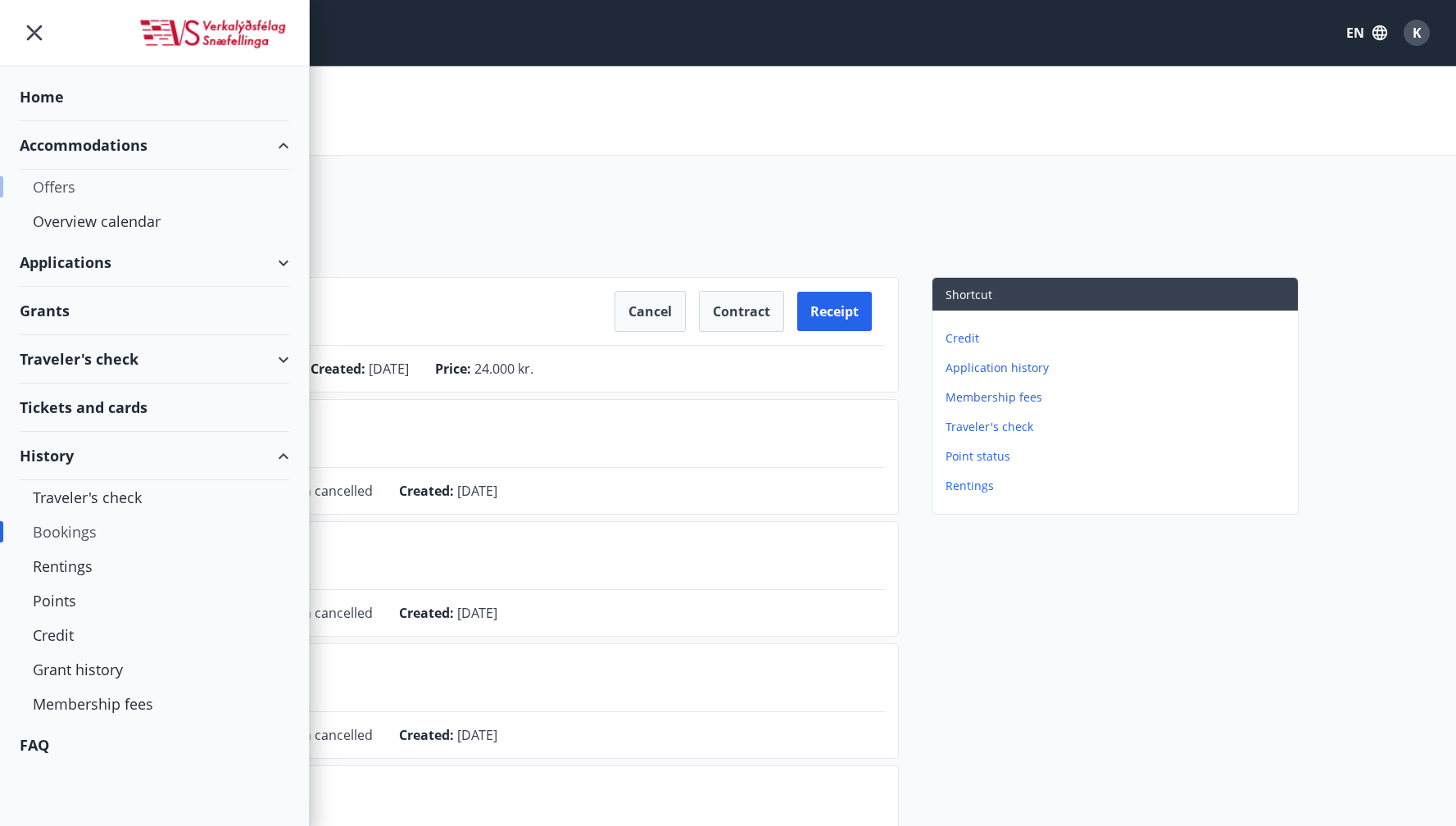
click at [70, 186] on div "Offers" at bounding box center [154, 187] width 244 height 34
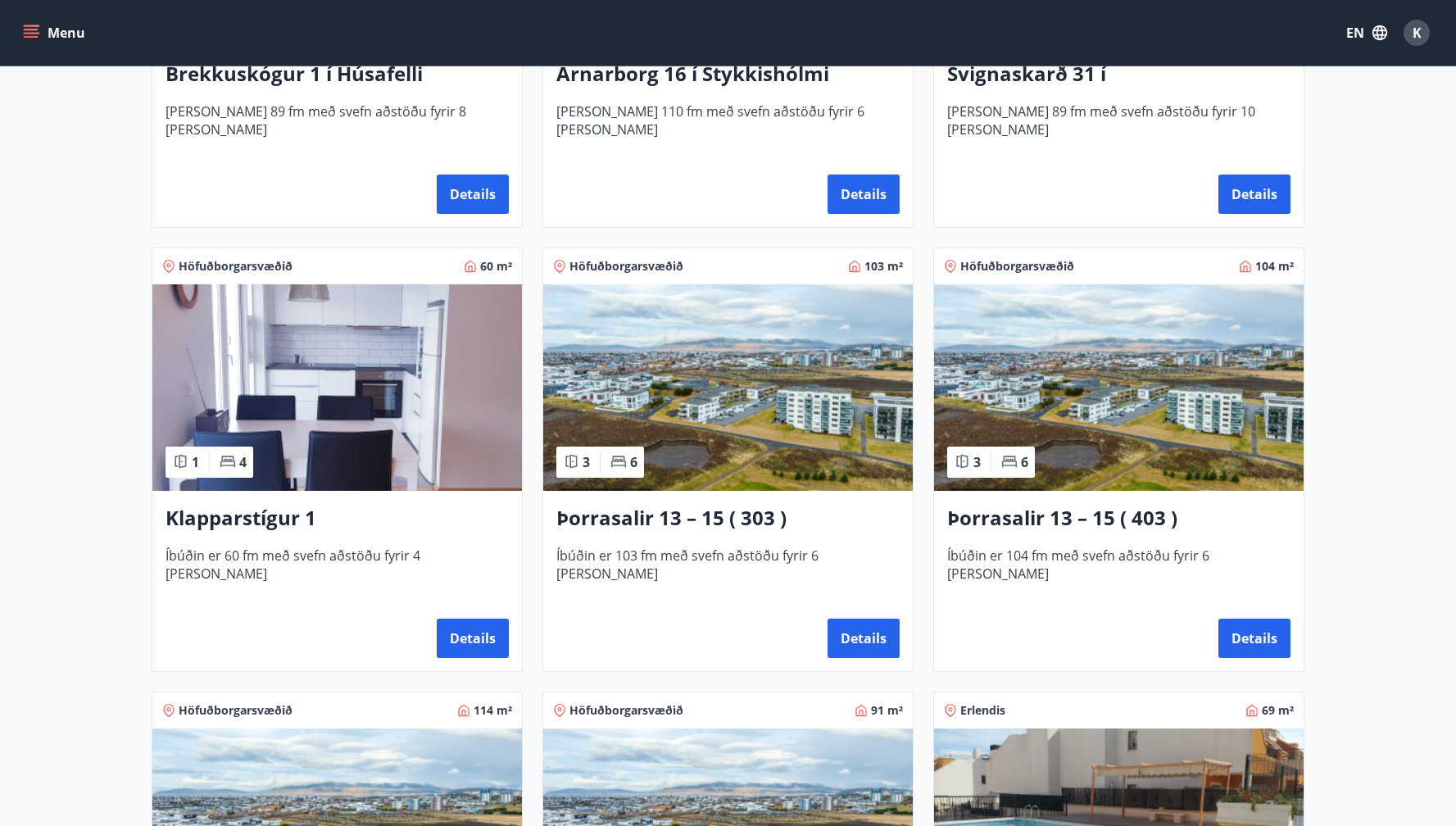
scroll to position [636, 0]
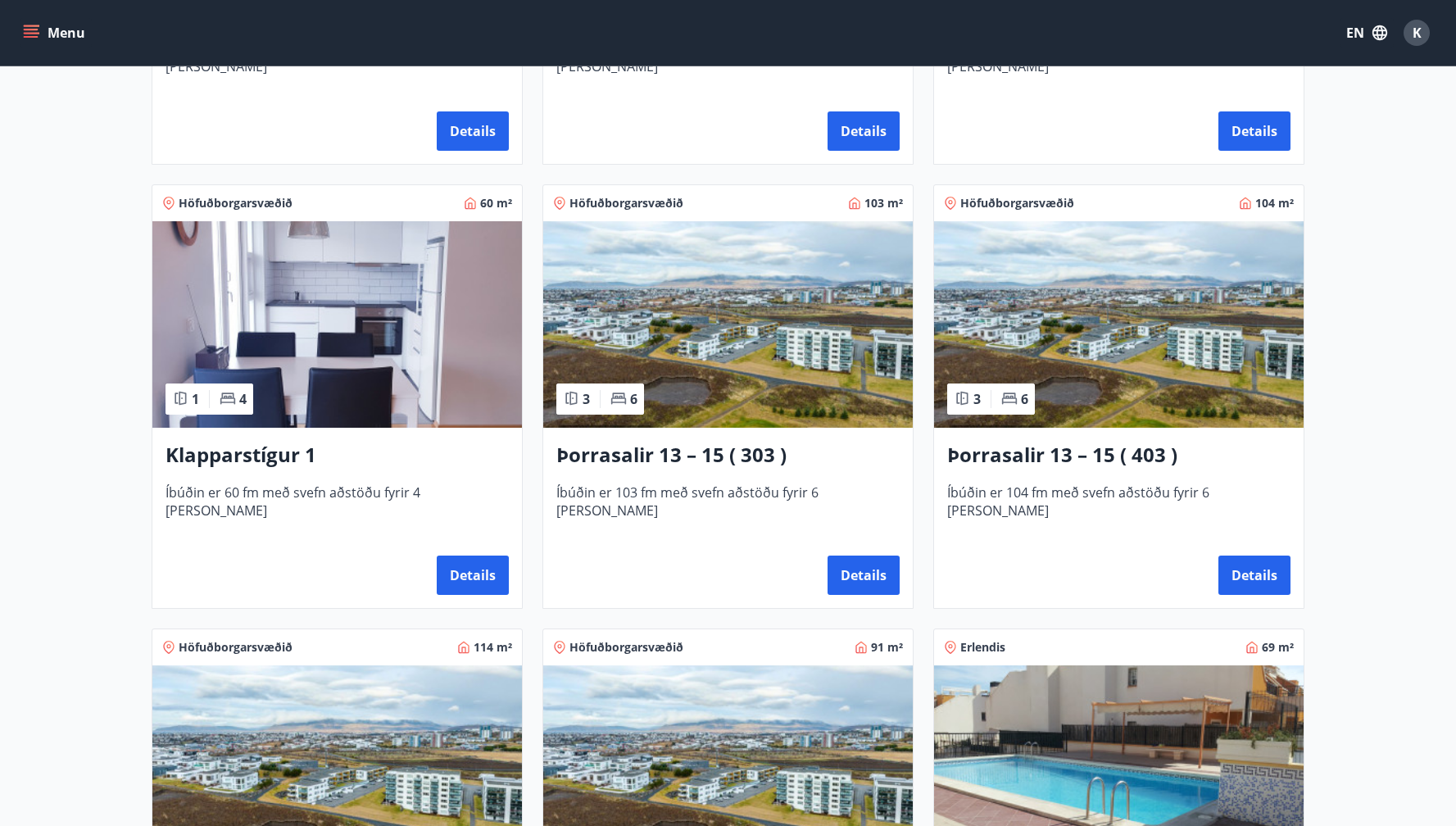
click at [258, 452] on h3 "Klapparstígur 1" at bounding box center [337, 455] width 343 height 30
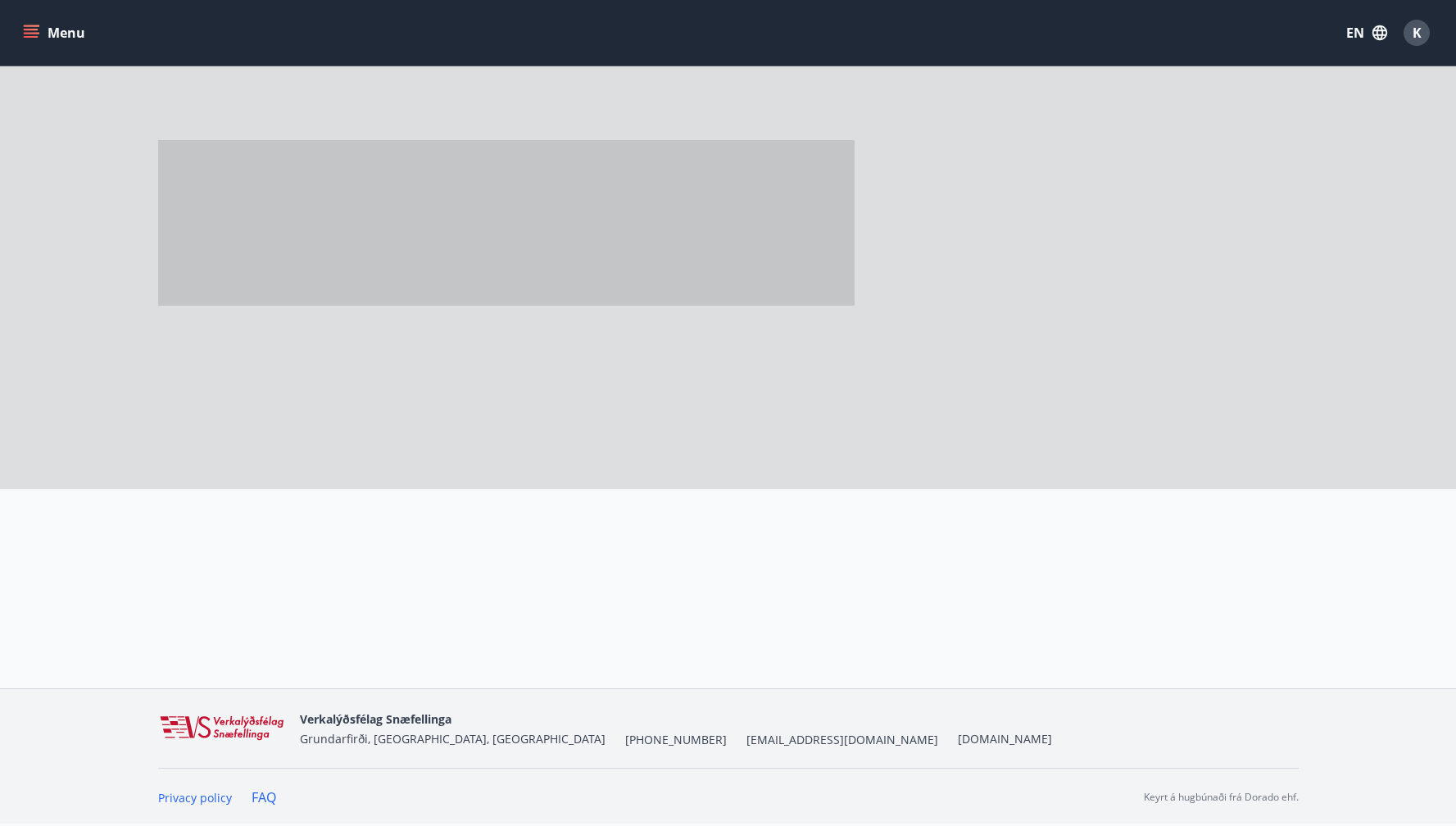
click at [258, 452] on div at bounding box center [538, 243] width 760 height 491
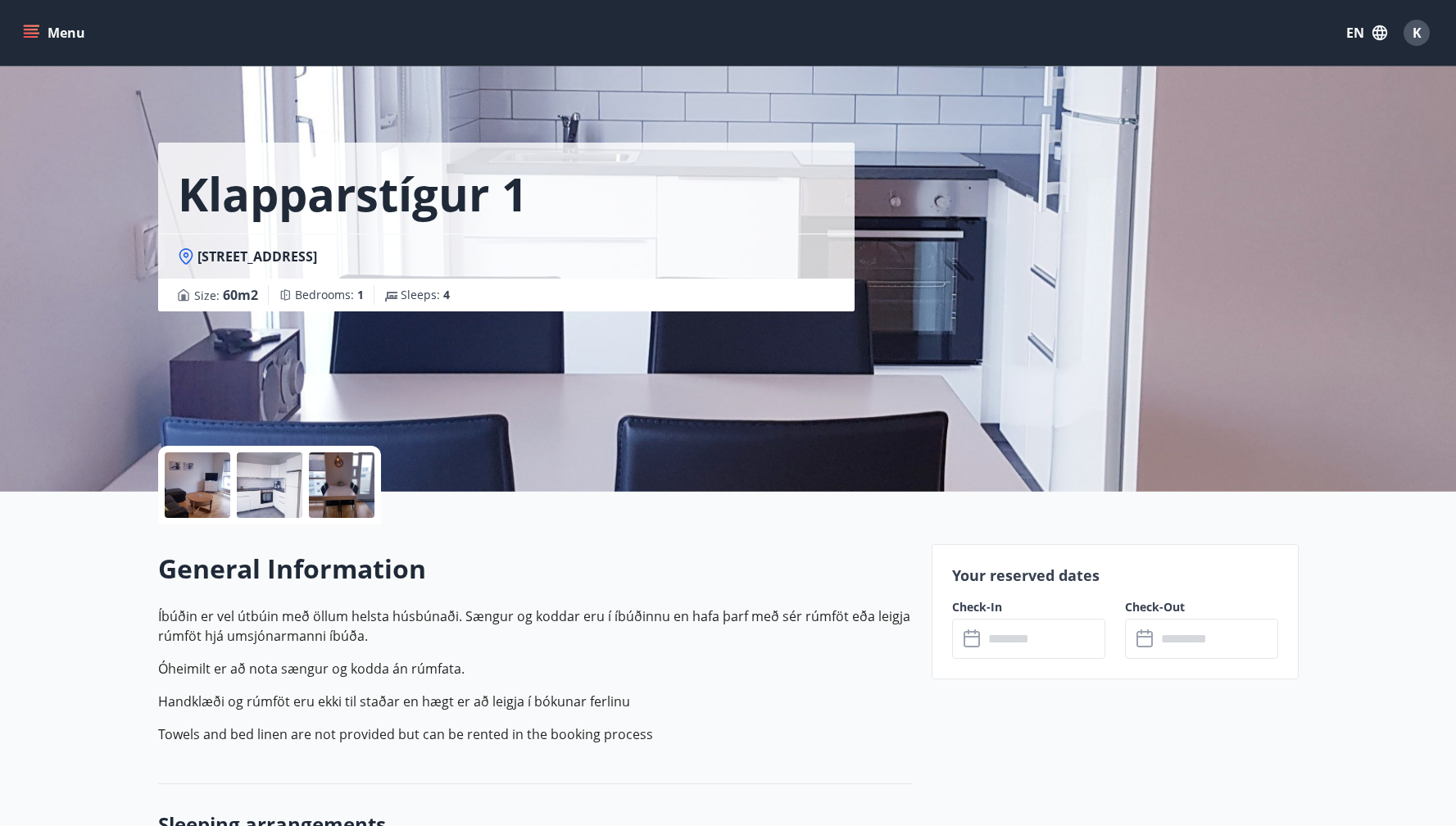
scroll to position [186, 0]
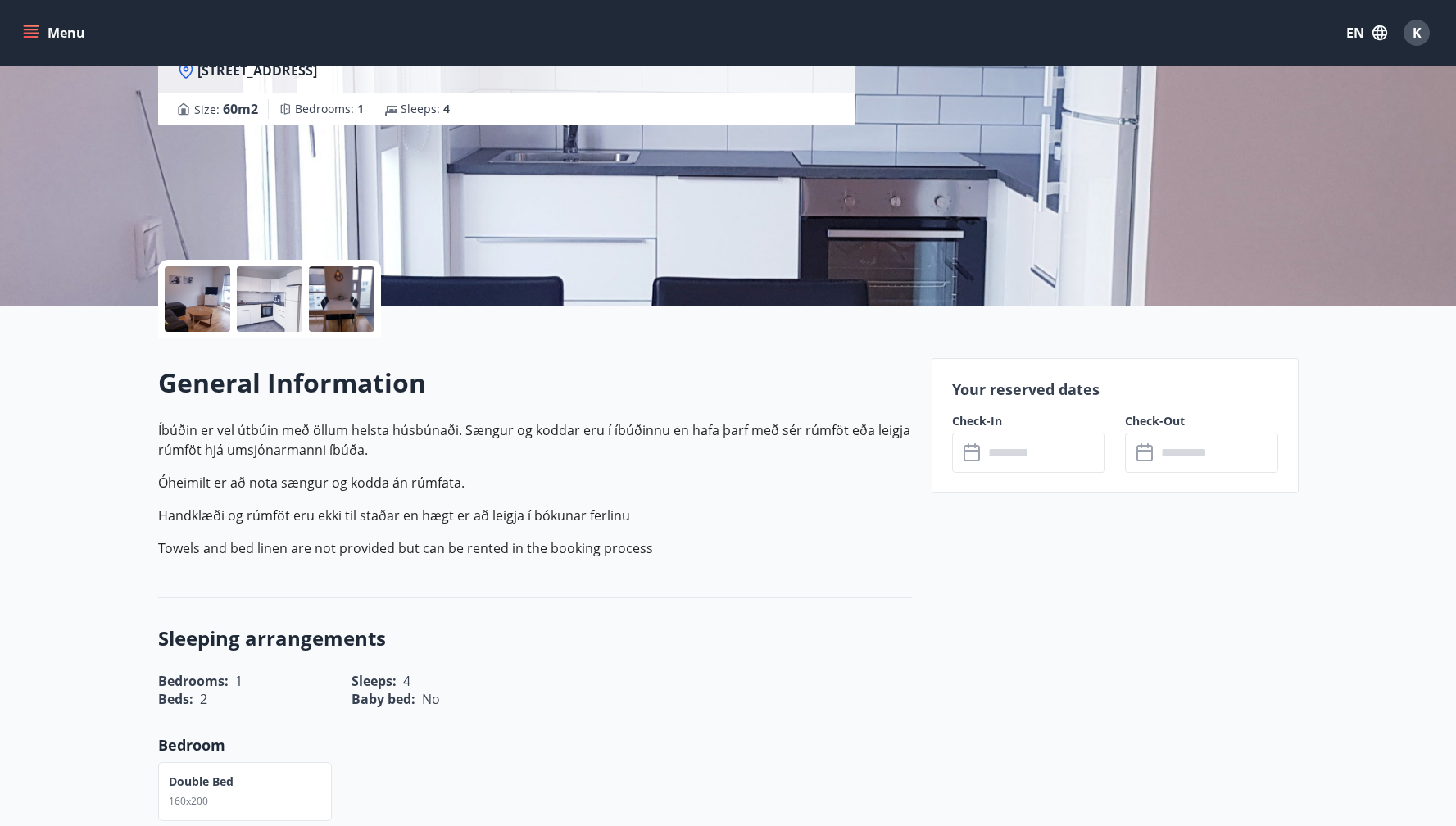
click at [1022, 456] on input "text" at bounding box center [1043, 452] width 122 height 40
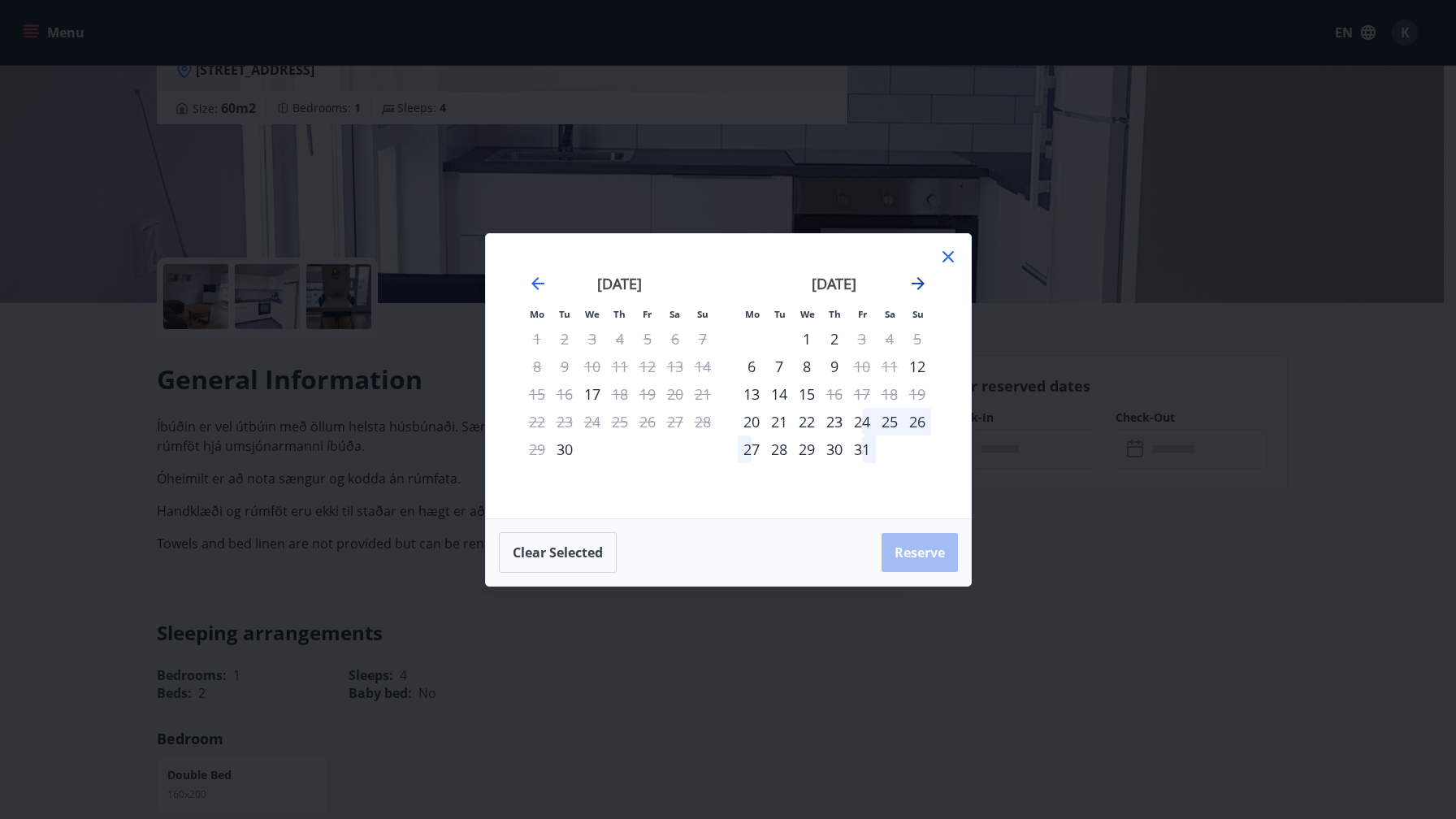
click at [919, 277] on icon "Move forward to switch to the next month." at bounding box center [919, 284] width 20 height 20
click at [920, 277] on icon "Move forward to switch to the next month." at bounding box center [919, 284] width 20 height 20
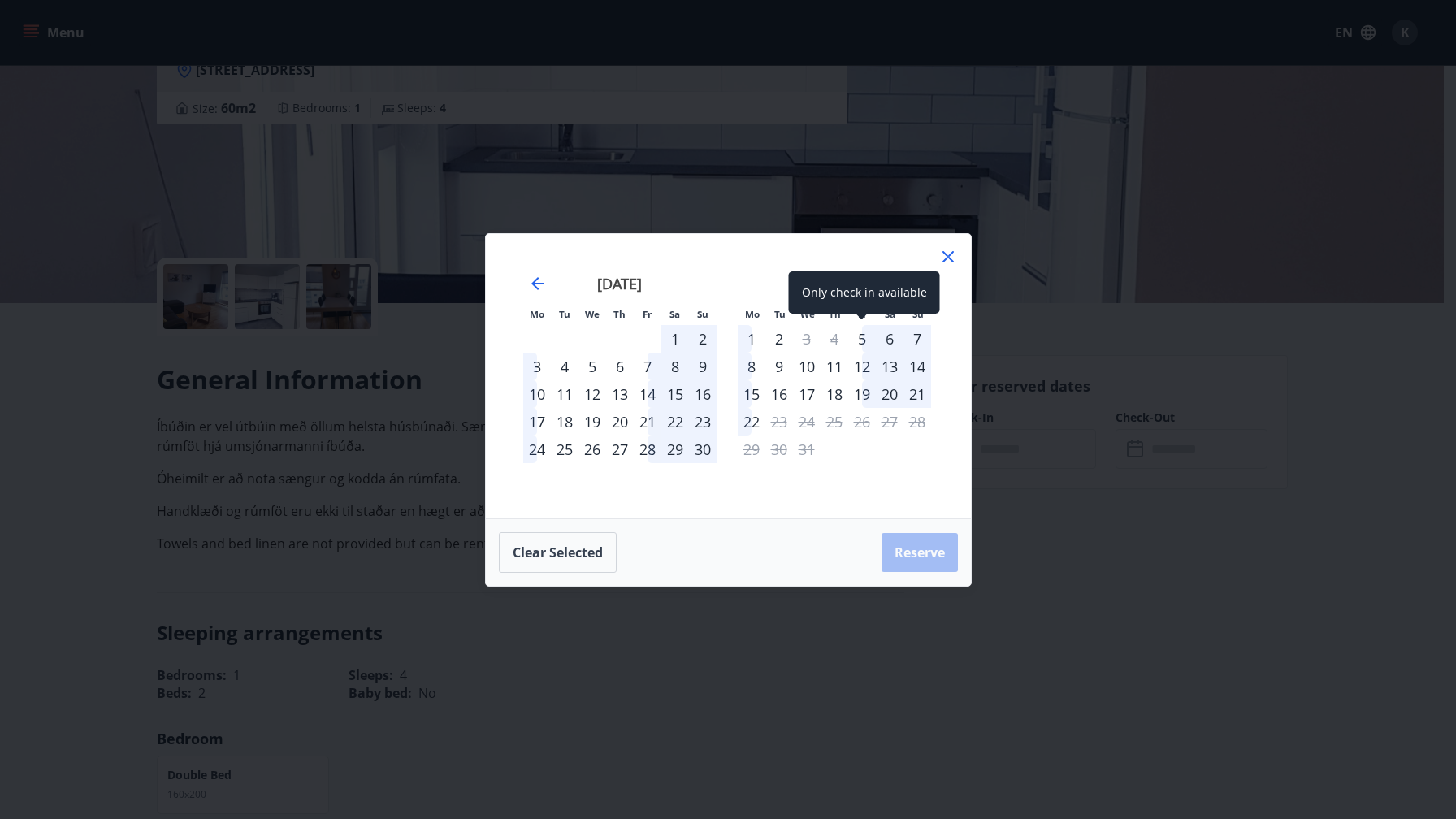
click at [865, 341] on div "5" at bounding box center [861, 338] width 28 height 28
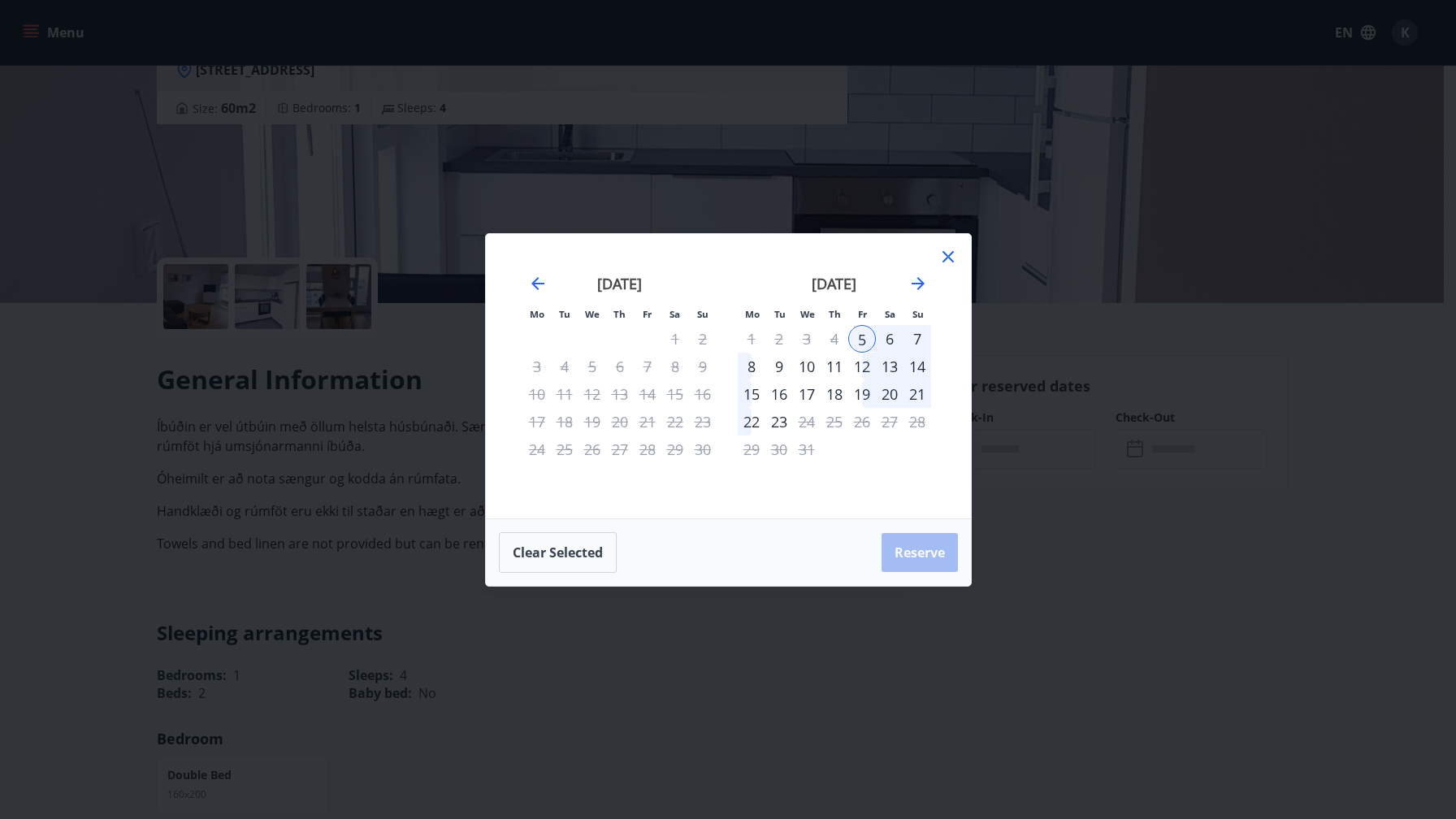
click at [781, 362] on div "9" at bounding box center [779, 366] width 28 height 28
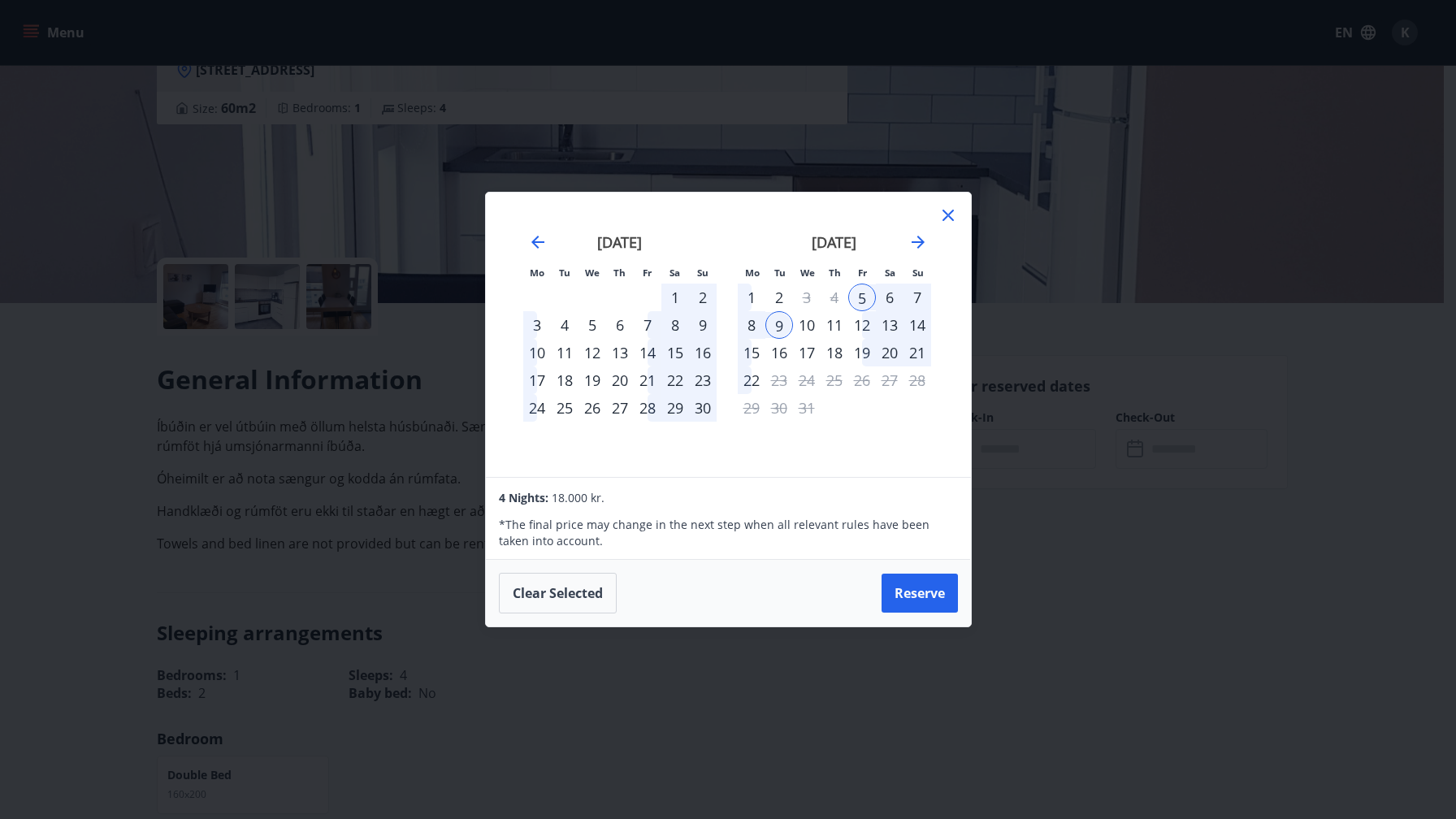
click at [947, 221] on icon at bounding box center [948, 216] width 20 height 20
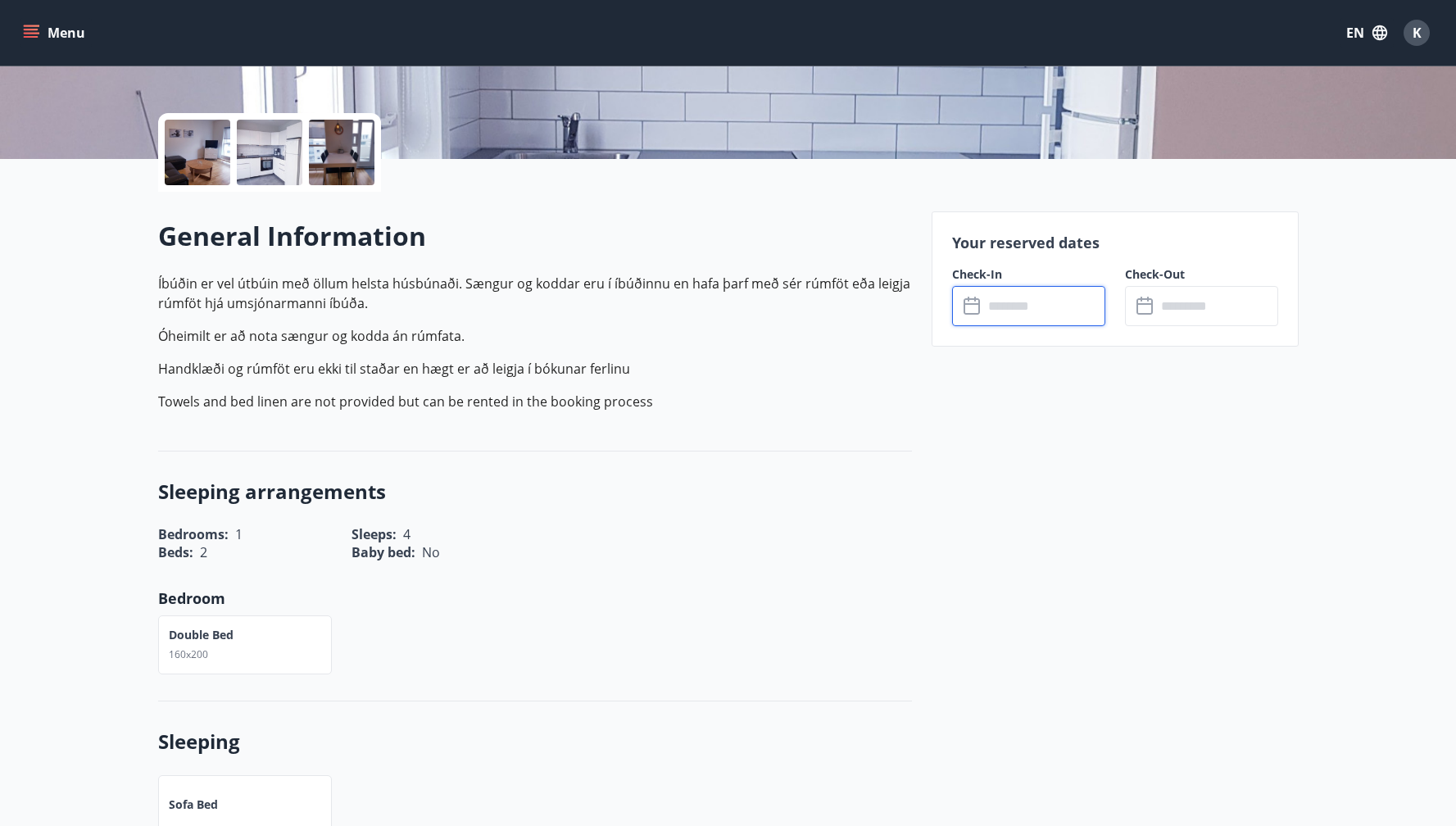
scroll to position [0, 0]
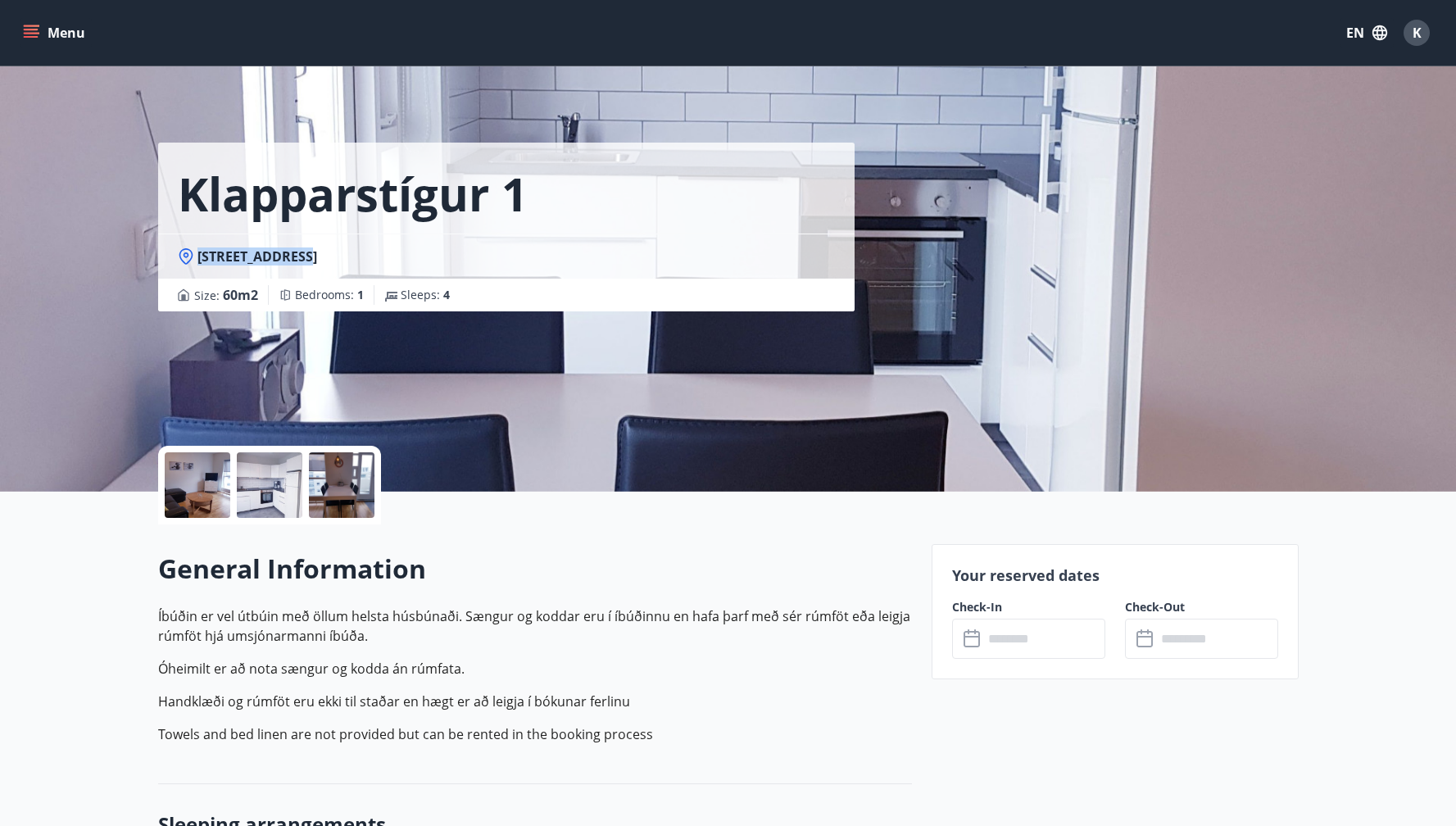
drag, startPoint x: 199, startPoint y: 257, endPoint x: 298, endPoint y: 255, distance: 99.0
click at [298, 255] on span "[STREET_ADDRESS]" at bounding box center [257, 256] width 119 height 18
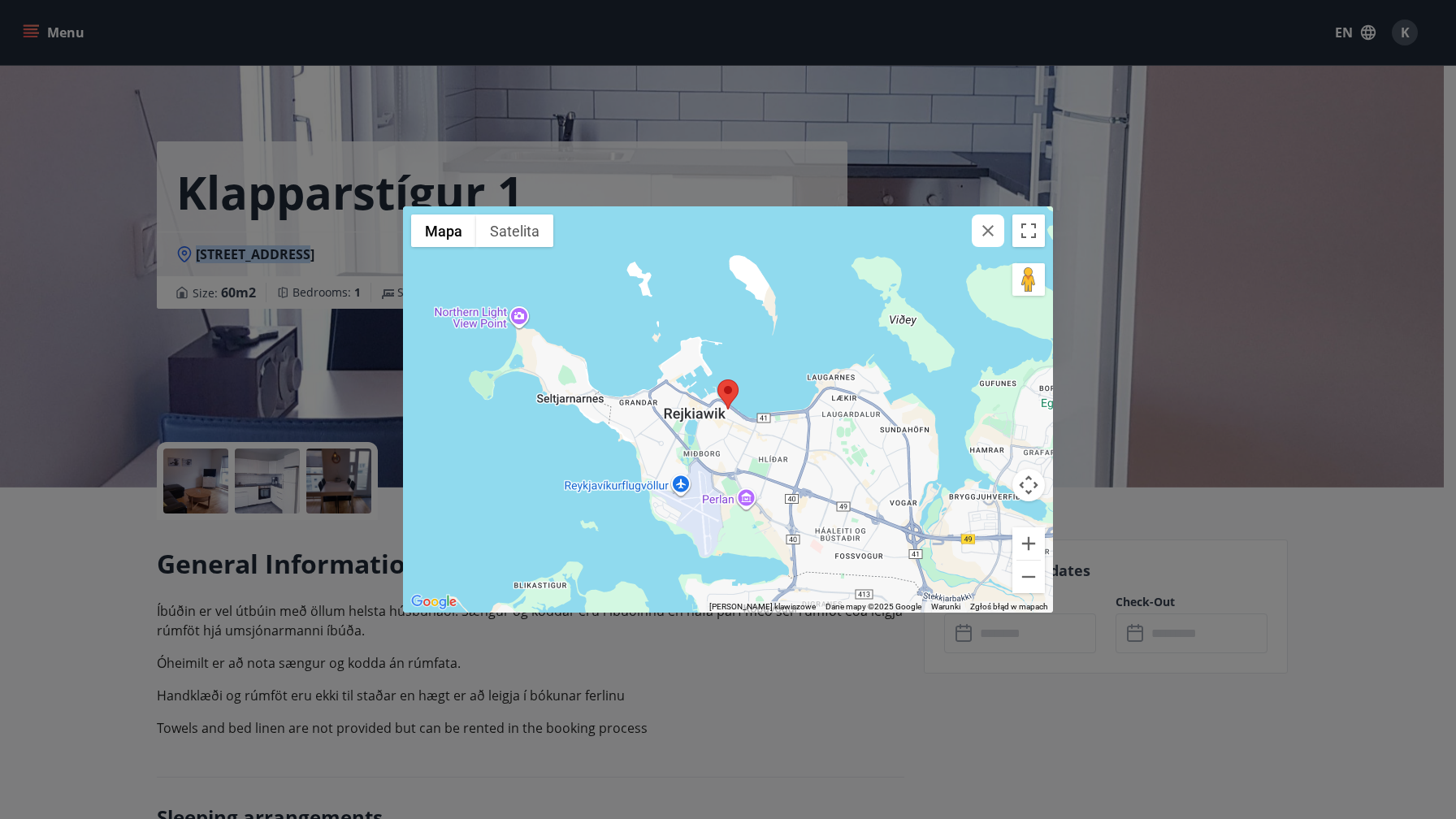
copy span "Klapparstígur 1"
click at [984, 231] on icon "button" at bounding box center [989, 231] width 20 height 20
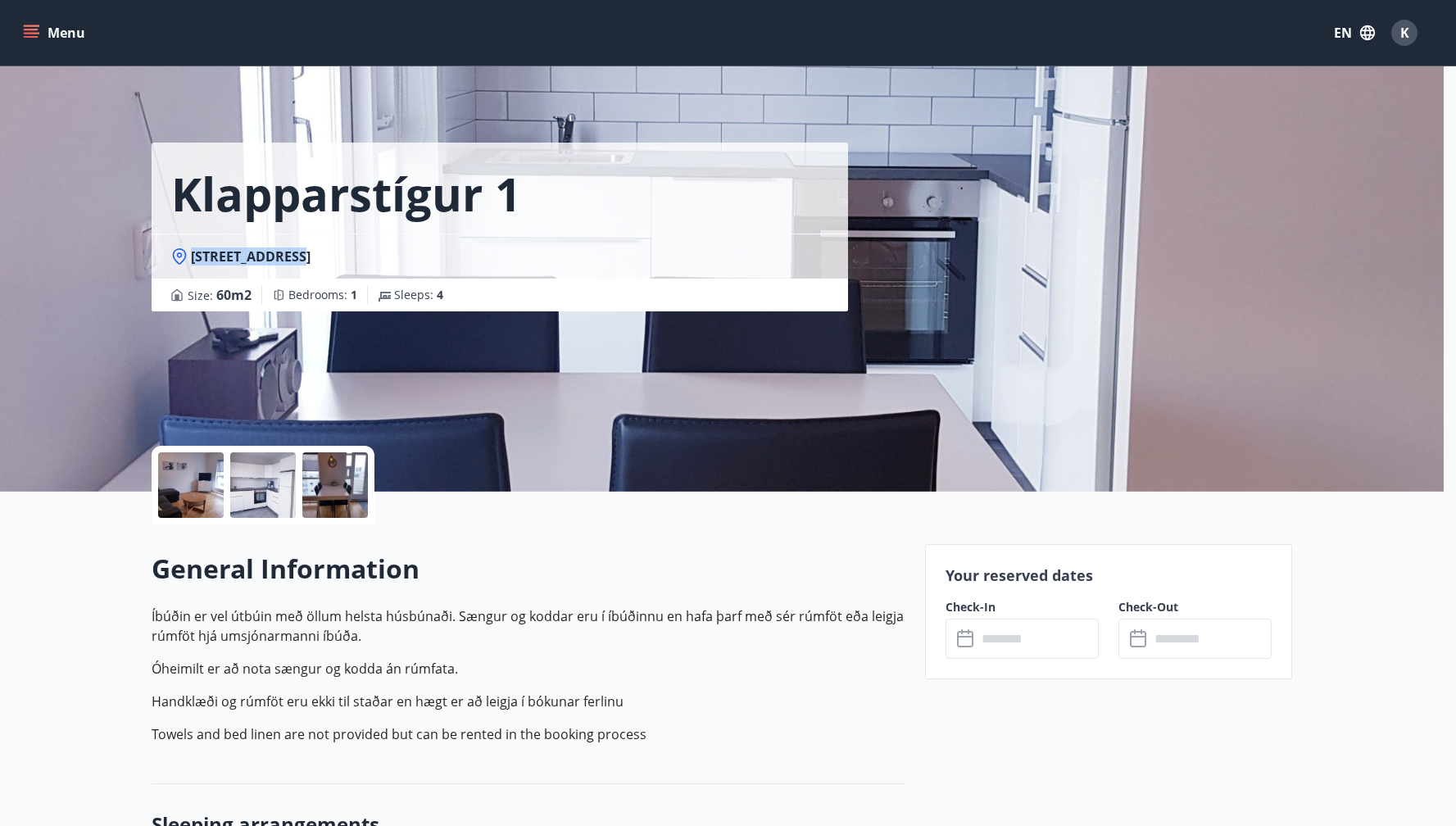
click at [992, 232] on div "Klapparstígur [STREET_ADDRESS] Size : 60 m2 Bedrooms : 1 Sleeps : 4" at bounding box center [721, 246] width 1140 height 491
